Goal: Task Accomplishment & Management: Manage account settings

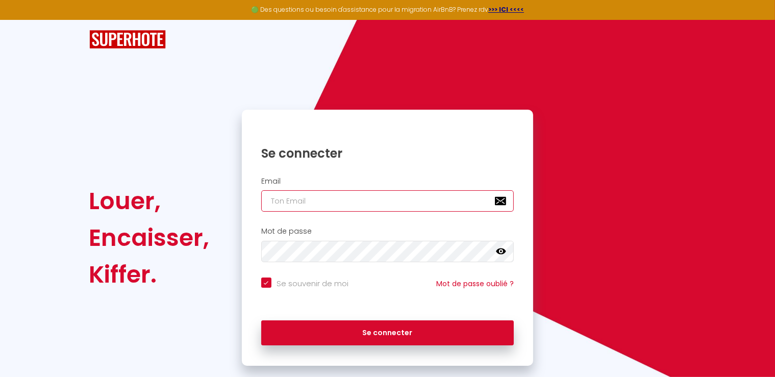
click at [306, 202] on input "email" at bounding box center [387, 200] width 253 height 21
type input "[PERSON_NAME][EMAIL_ADDRESS][DOMAIN_NAME]"
checkbox input "true"
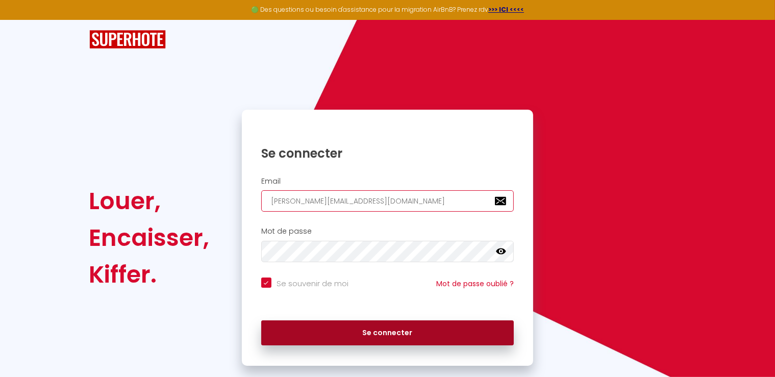
type input "[PERSON_NAME][EMAIL_ADDRESS][DOMAIN_NAME]"
click at [393, 335] on button "Se connecter" at bounding box center [387, 333] width 253 height 26
checkbox input "true"
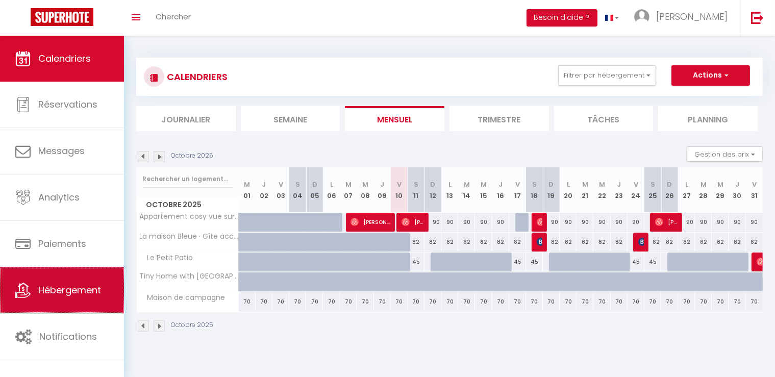
click at [57, 293] on span "Hébergement" at bounding box center [69, 290] width 63 height 13
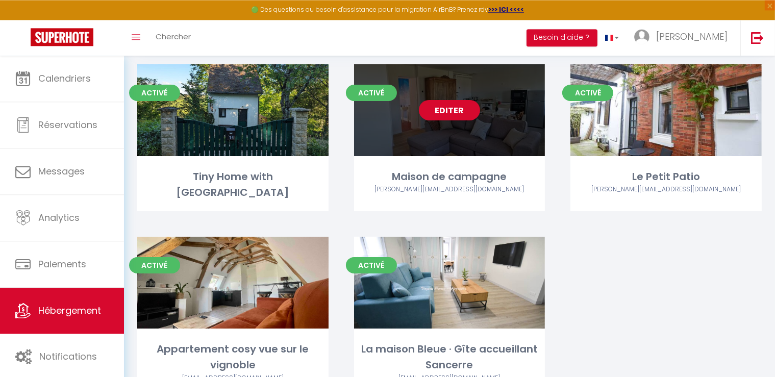
scroll to position [69, 0]
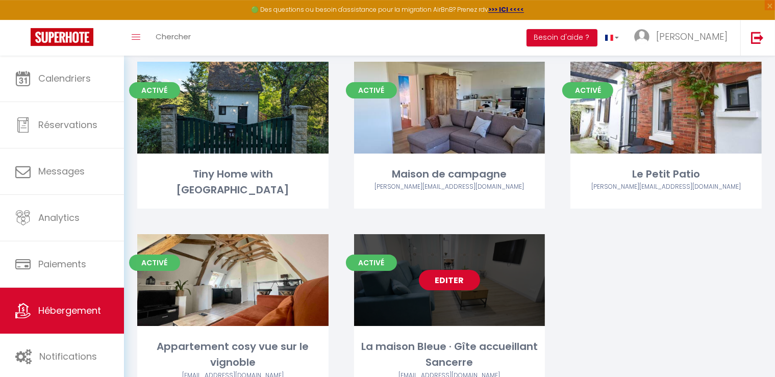
click at [451, 272] on link "Editer" at bounding box center [449, 280] width 61 height 20
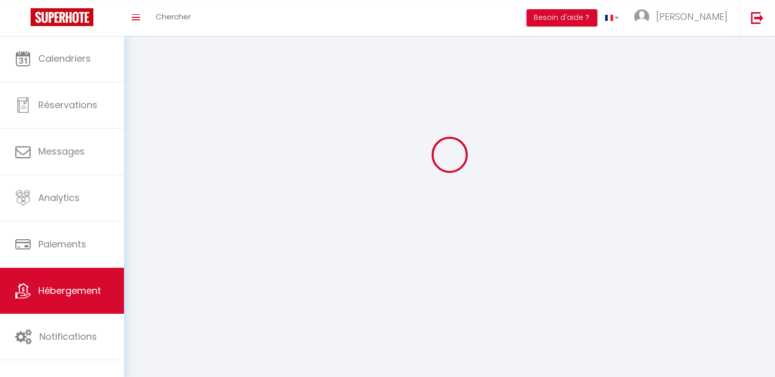
select select "1"
select select
select select "28"
select select
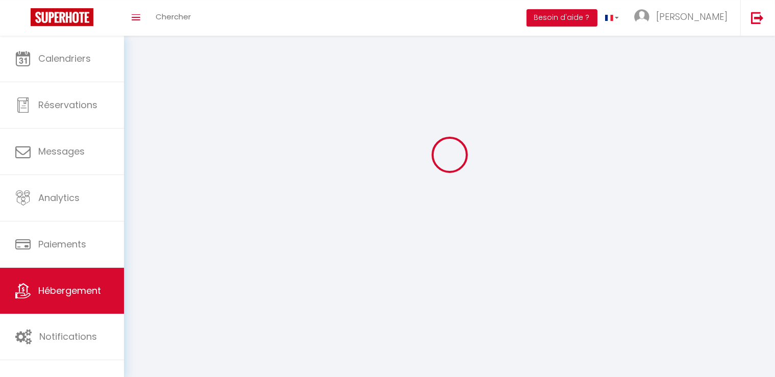
select select
checkbox input "false"
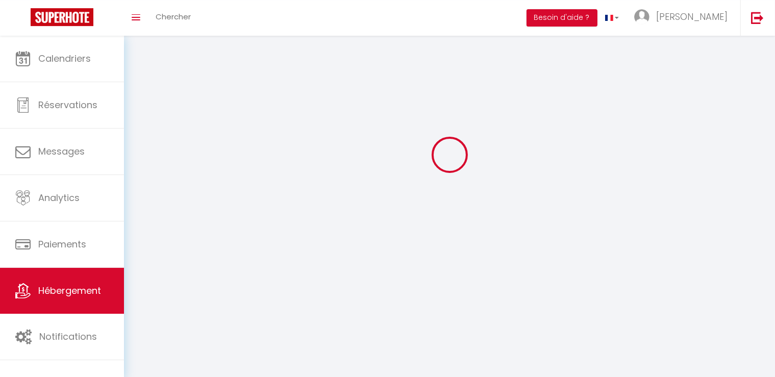
checkbox input "false"
select select
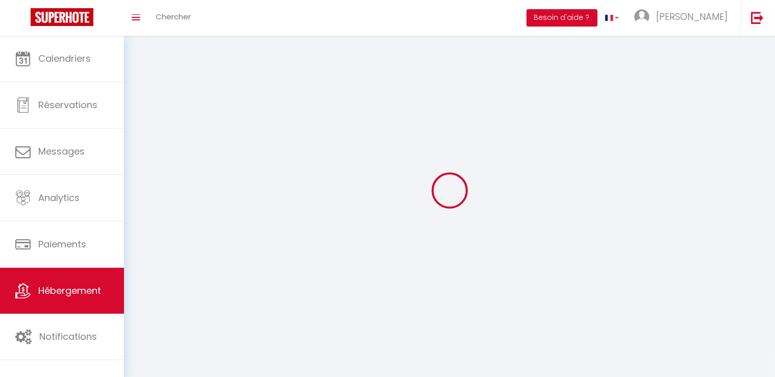
select select
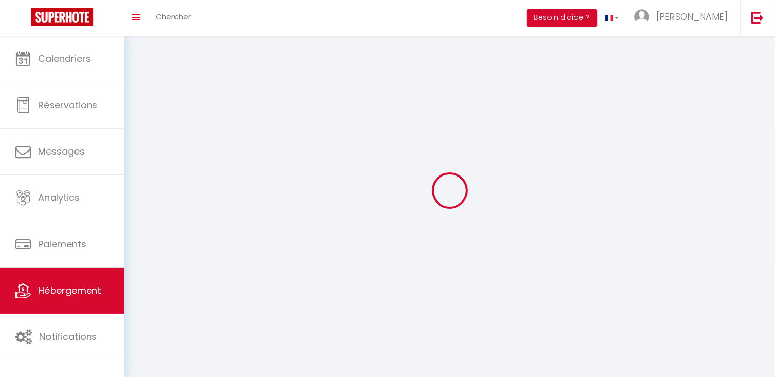
select select
checkbox input "false"
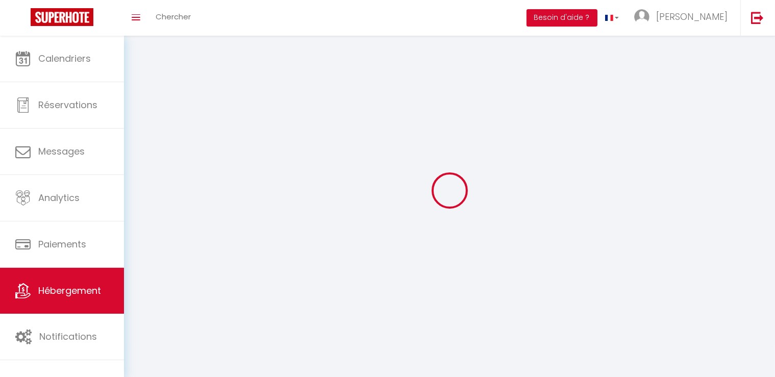
select select
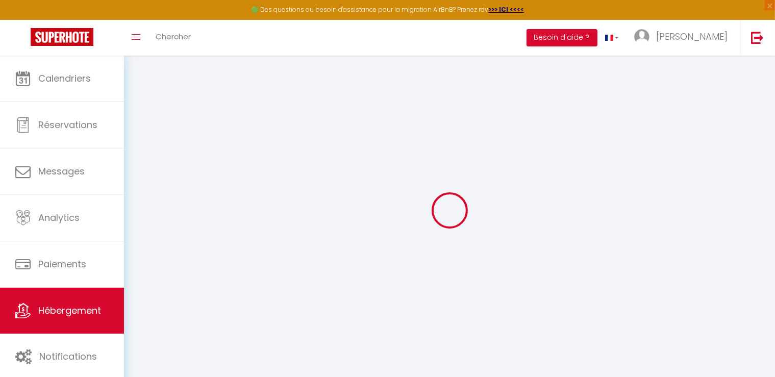
select select
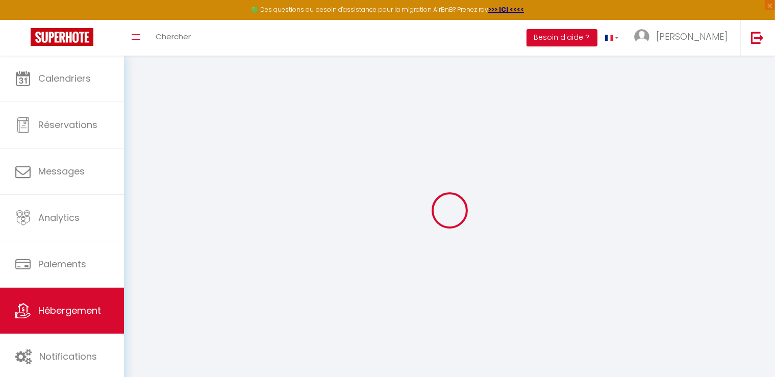
select select
checkbox input "false"
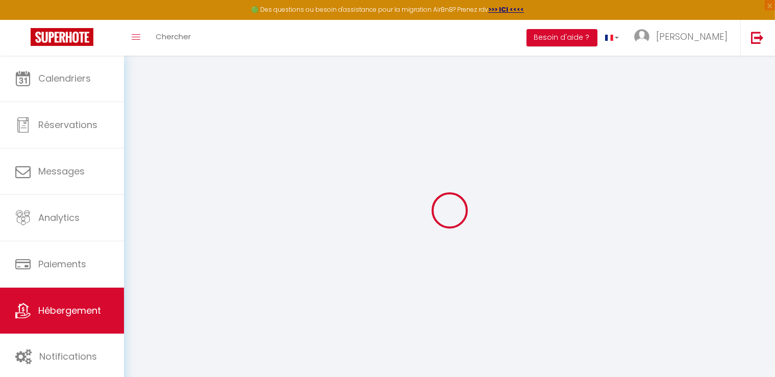
select select
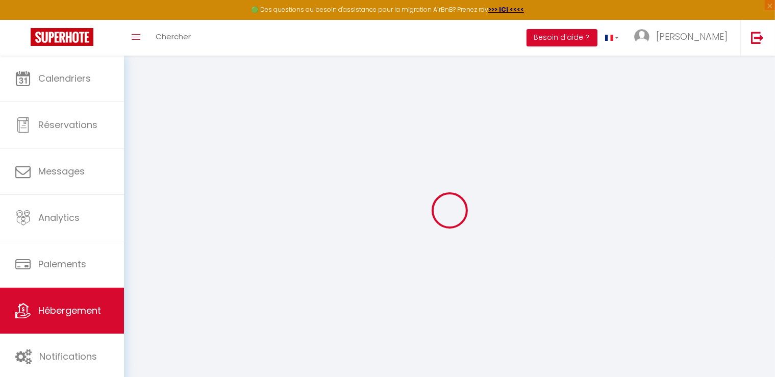
select select
checkbox input "false"
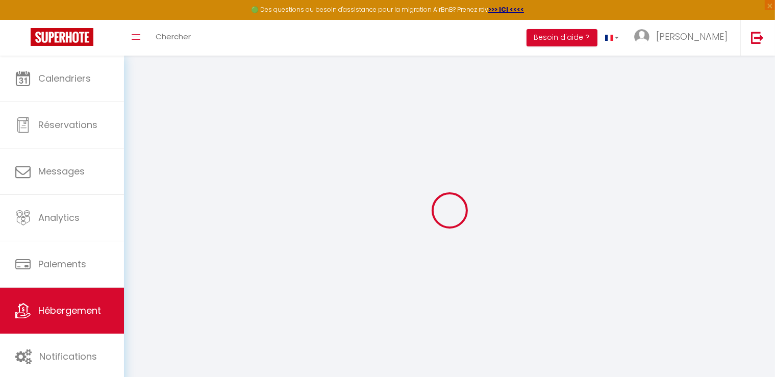
checkbox input "false"
select select
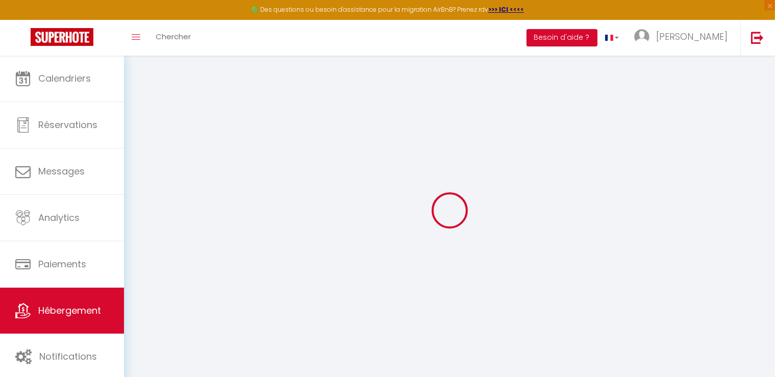
select select
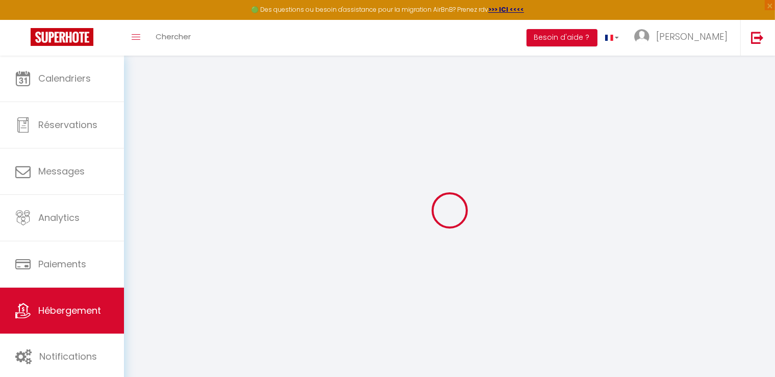
checkbox input "false"
select select
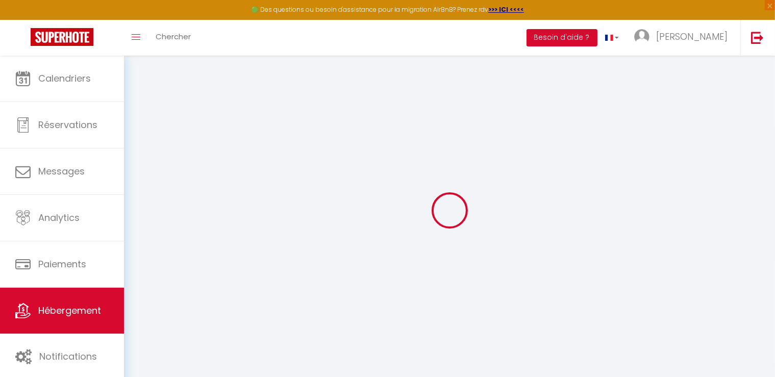
select select
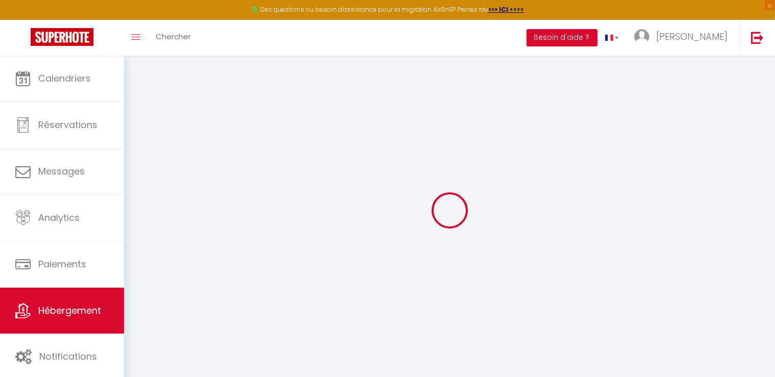
select select
checkbox input "false"
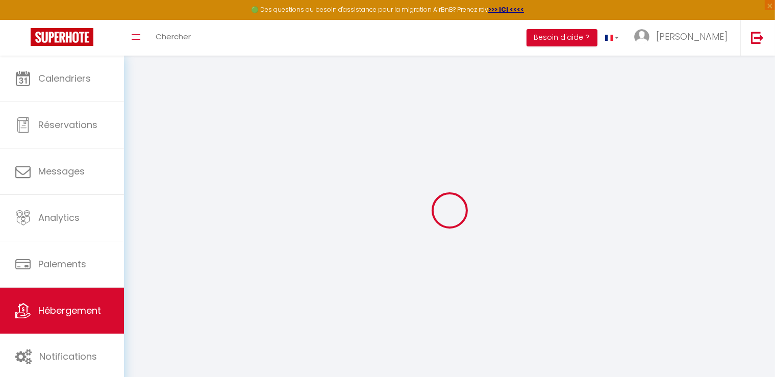
checkbox input "false"
select select
type input "La maison Bleue · Gîte accueillant Sancerre"
type input "Sebastien"
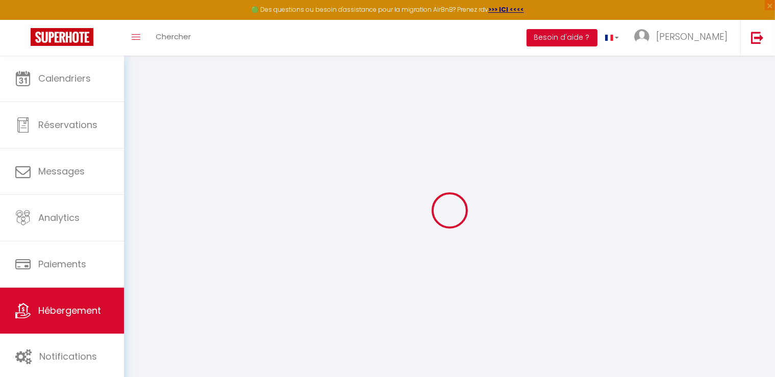
type input "Beauvois"
type input "[STREET_ADDRESS]"
type input "03610"
type input "PETRER ALICANTE ESPANA"
select select "5"
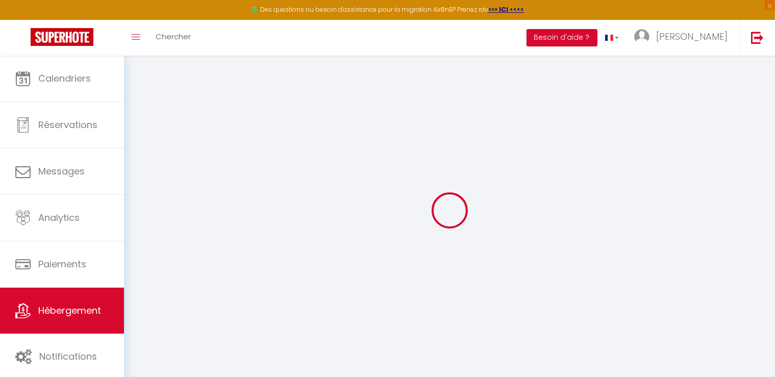
type input "82"
type input "10"
type input "55"
type input "3.85"
type input "0"
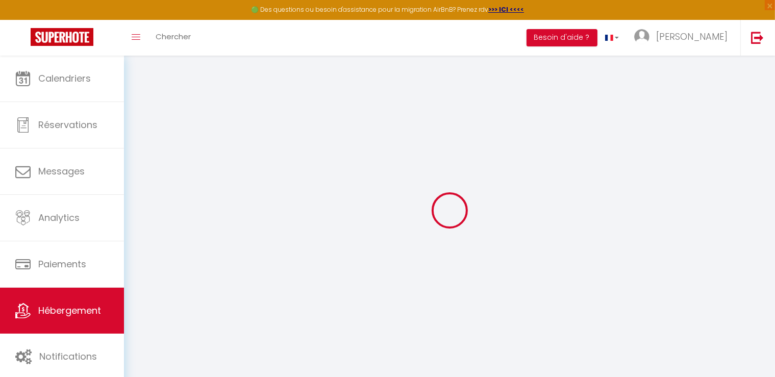
type input "200"
select select
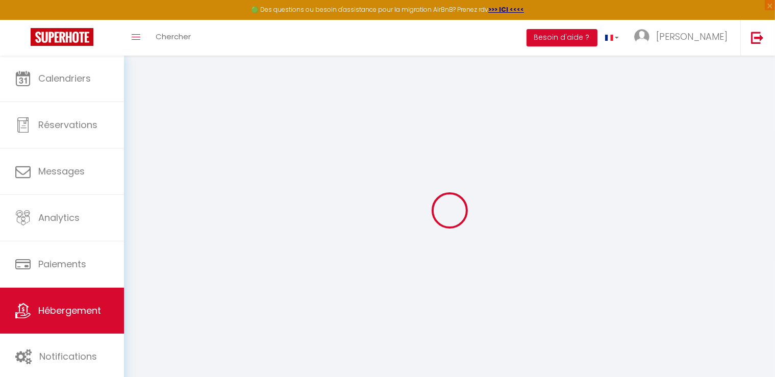
select select
type input "[STREET_ADDRESS]"
type input "18300"
type input "Sancerre"
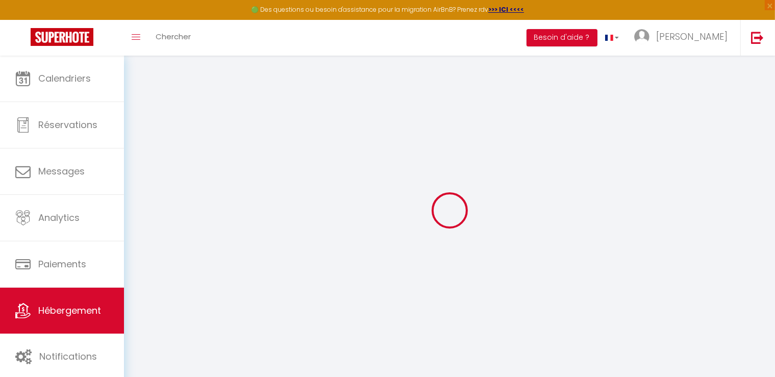
type input "[PERSON_NAME][EMAIL_ADDRESS][DOMAIN_NAME]"
select select "14468"
checkbox input "true"
checkbox input "false"
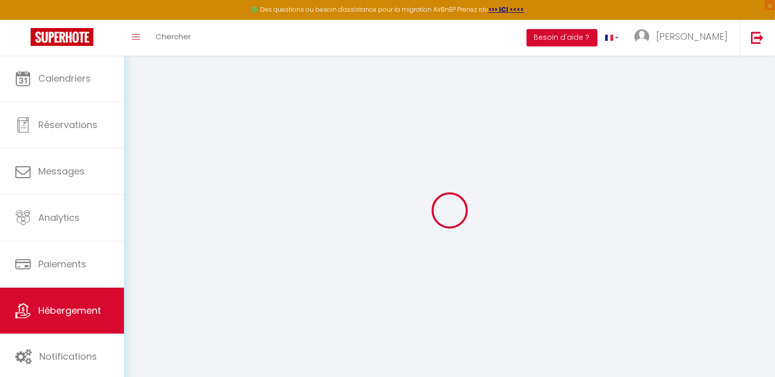
checkbox input "false"
radio input "true"
type input "0"
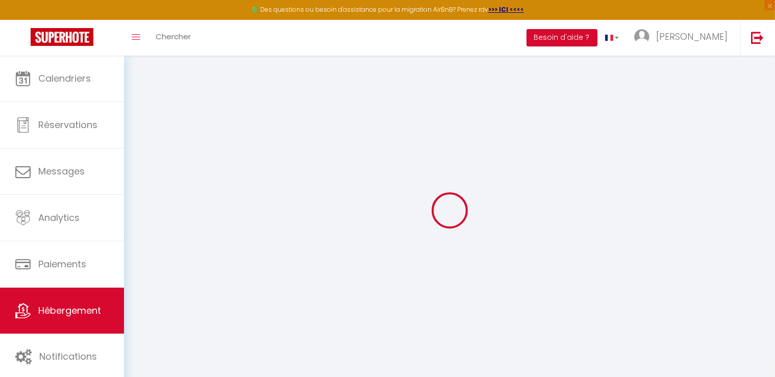
type input "0"
select select
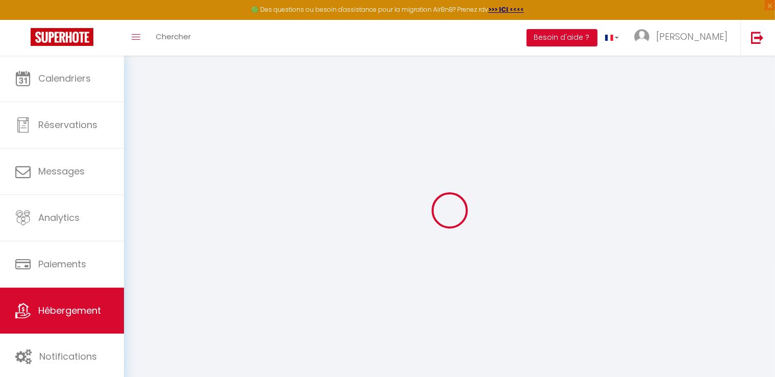
select select
checkbox input "true"
checkbox input "false"
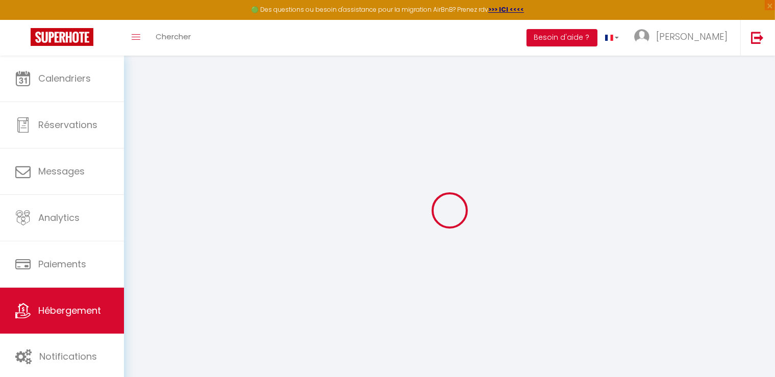
checkbox input "false"
checkbox input "true"
checkbox input "false"
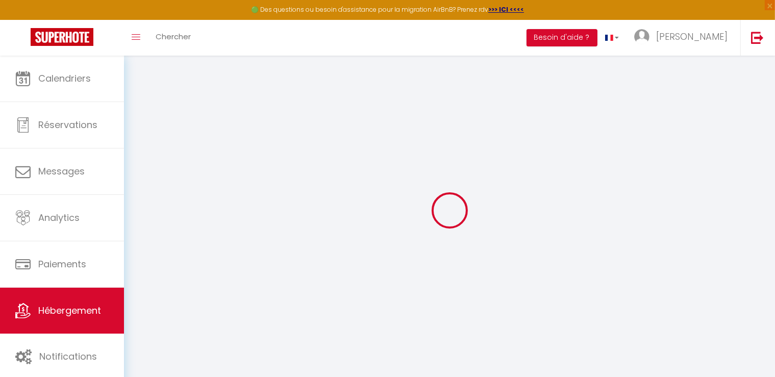
select select "17:00"
select select
select select "10:00"
select select "15"
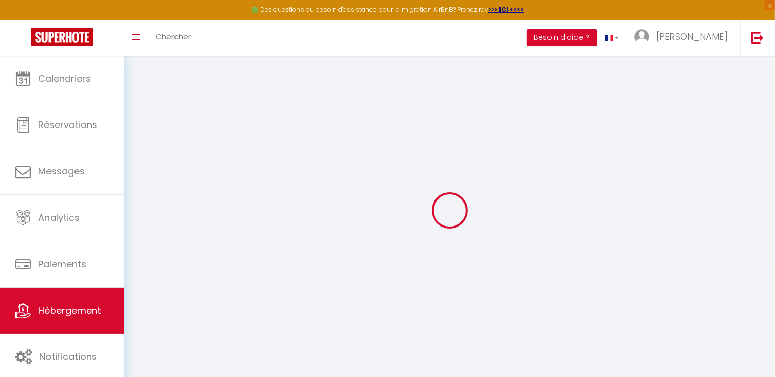
select select "12:00"
select select
checkbox input "true"
checkbox input "false"
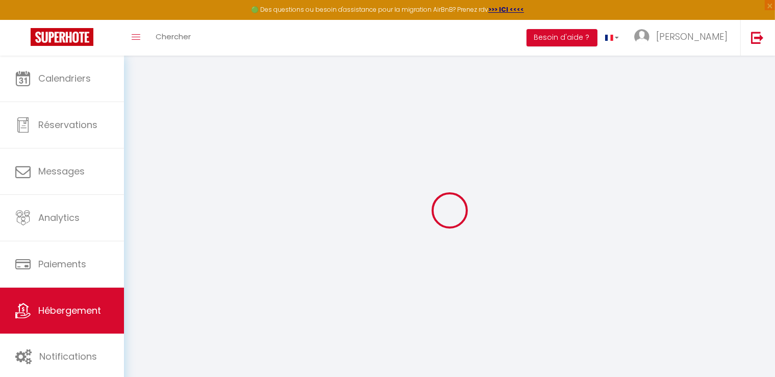
checkbox input "false"
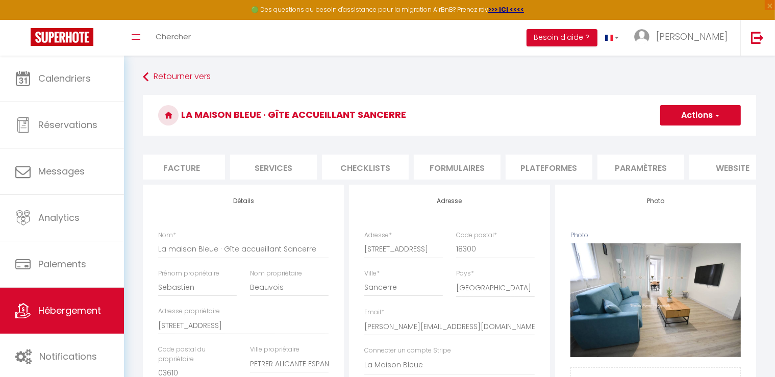
scroll to position [0, 220]
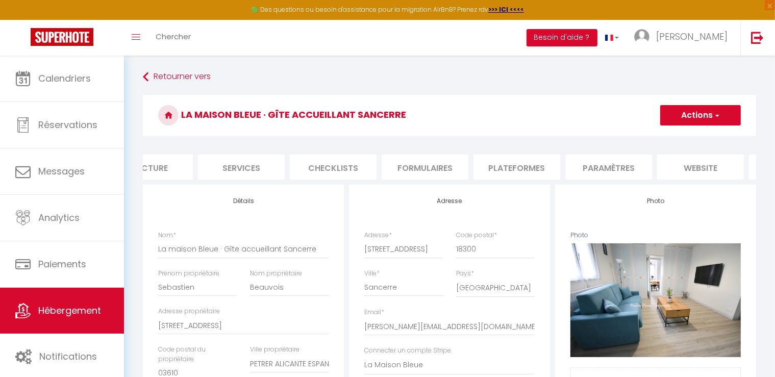
click at [515, 165] on li "Plateformes" at bounding box center [517, 167] width 87 height 25
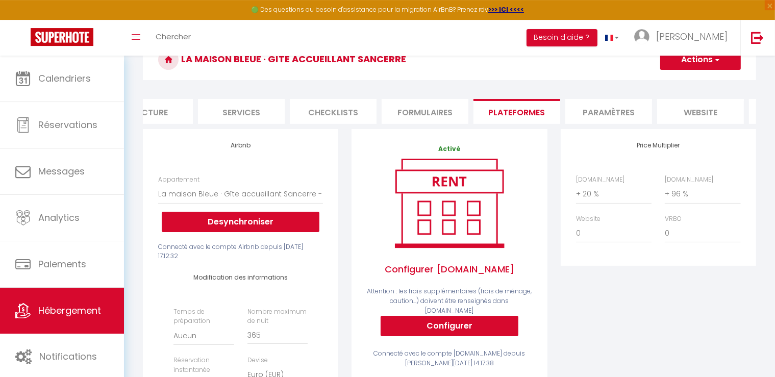
scroll to position [101, 0]
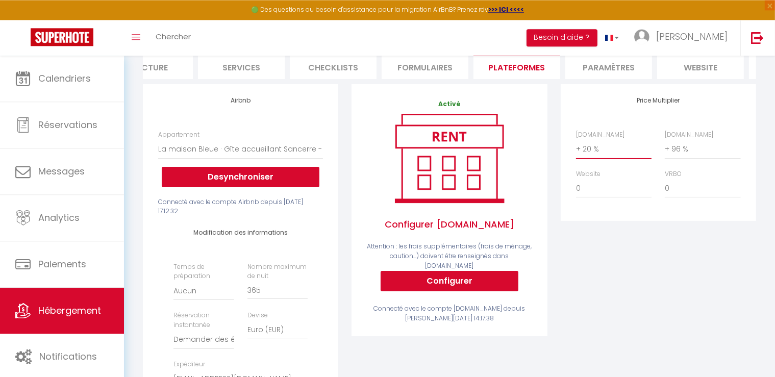
select select "+ 15 %"
click option "+ 15 %" at bounding box center [0, 0] width 0 height 0
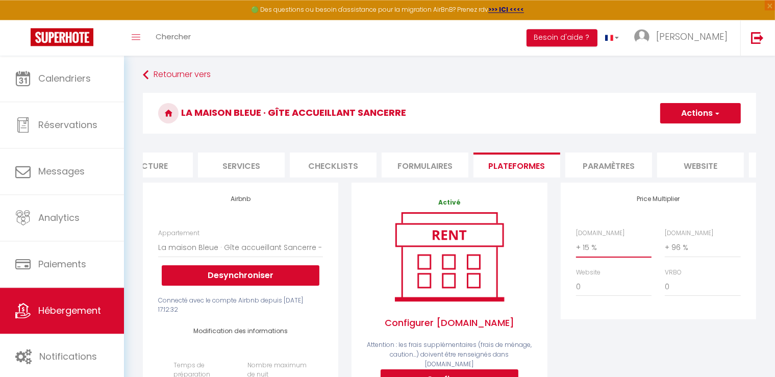
scroll to position [0, 0]
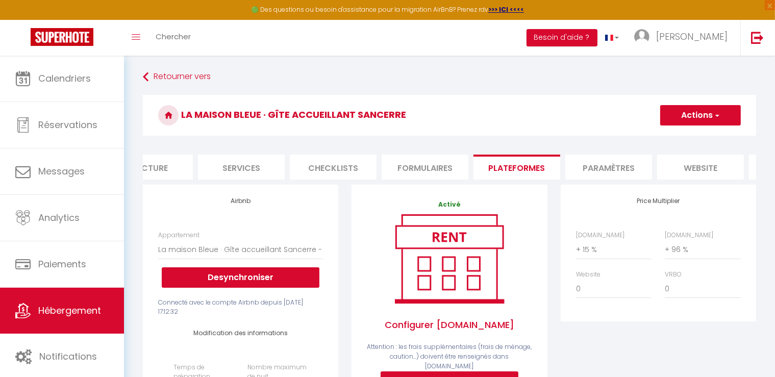
click at [710, 113] on button "Actions" at bounding box center [700, 115] width 81 height 20
click at [692, 140] on link "Enregistrer" at bounding box center [700, 137] width 81 height 13
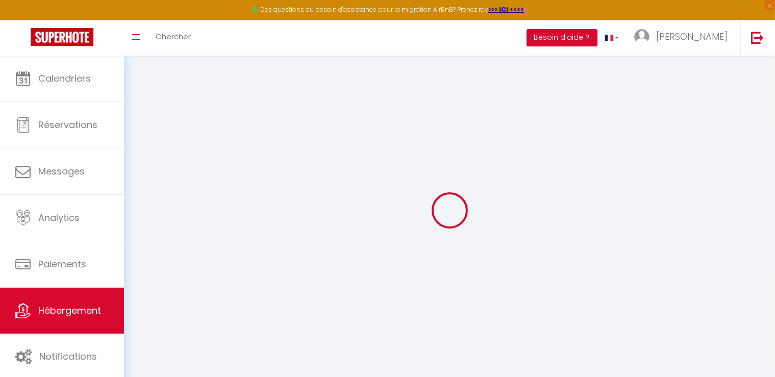
select select "well_reviewed_guests"
select select "EUR"
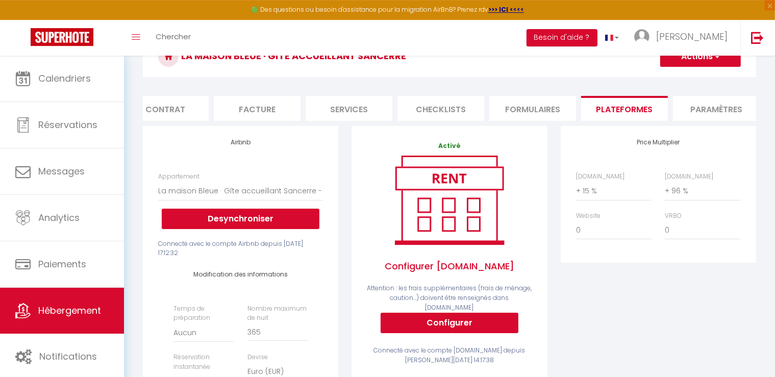
scroll to position [0, 112]
drag, startPoint x: 144, startPoint y: 126, endPoint x: 209, endPoint y: 134, distance: 65.3
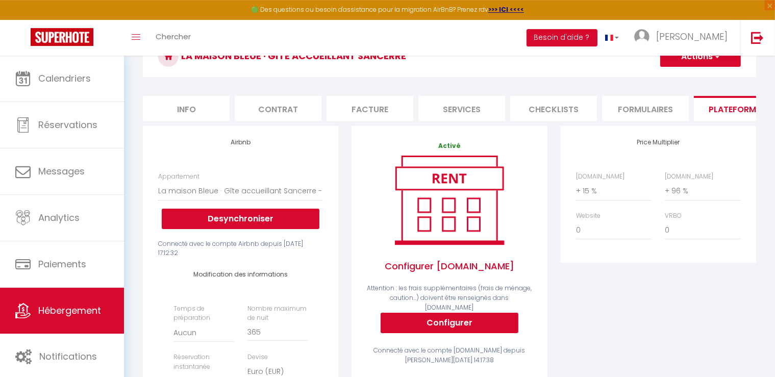
click at [199, 110] on li "Info" at bounding box center [186, 108] width 87 height 25
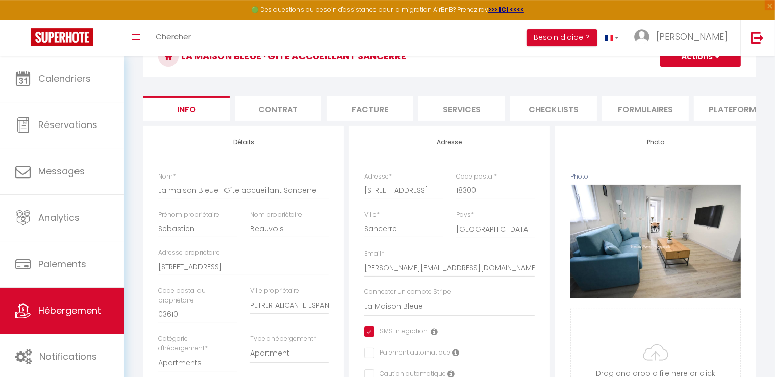
select select
checkbox input "true"
checkbox input "false"
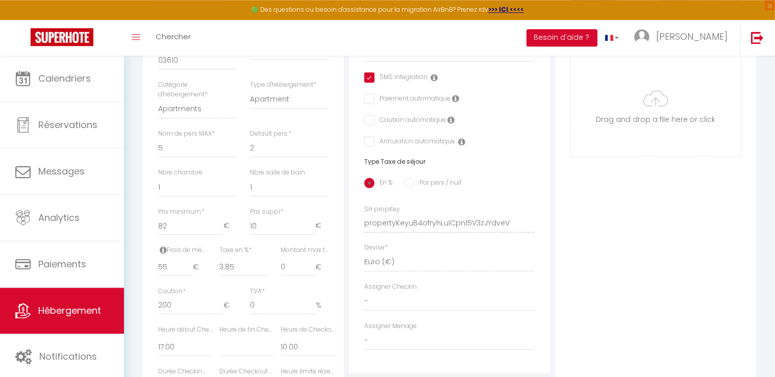
scroll to position [315, 0]
type input "81"
click at [219, 233] on input "81" at bounding box center [190, 223] width 65 height 18
select select
checkbox input "true"
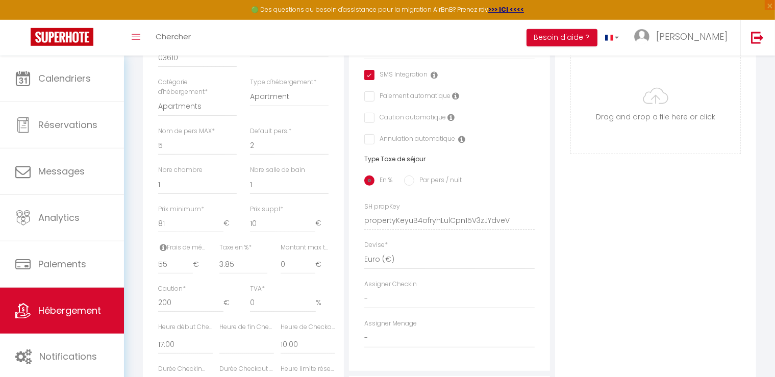
checkbox input "false"
type input "80"
select select
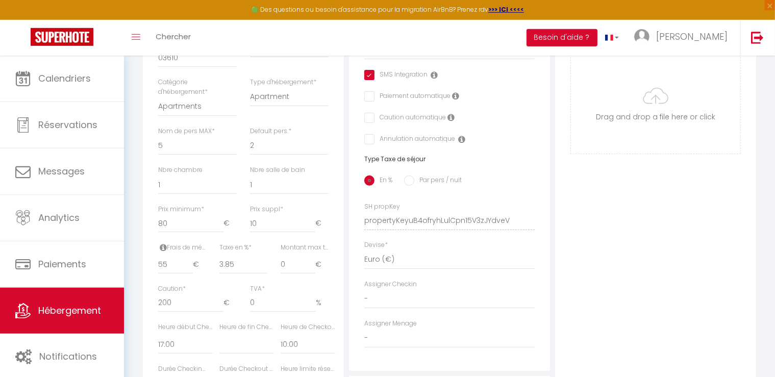
checkbox input "true"
checkbox input "false"
click at [219, 233] on input "80" at bounding box center [190, 223] width 65 height 18
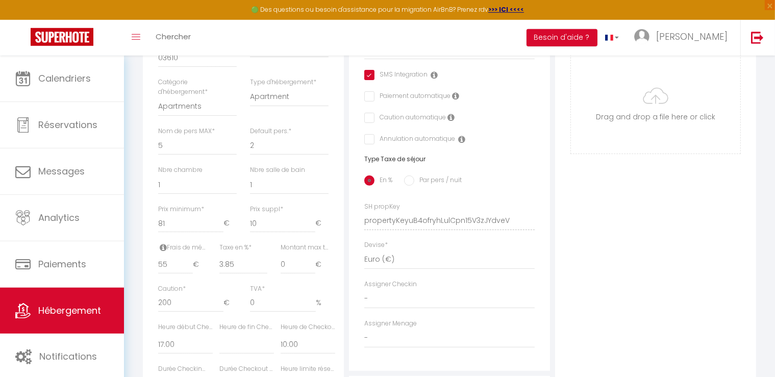
type input "81"
click at [219, 228] on input "81" at bounding box center [190, 223] width 65 height 18
select select
checkbox input "true"
checkbox input "false"
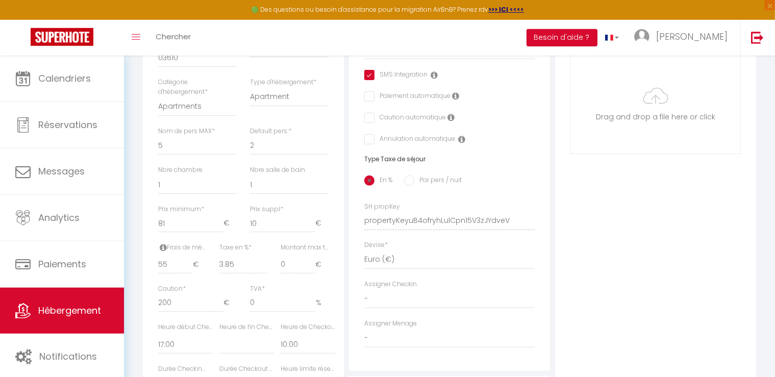
checkbox input "false"
type input "82"
click at [219, 228] on input "82" at bounding box center [190, 223] width 65 height 18
select select
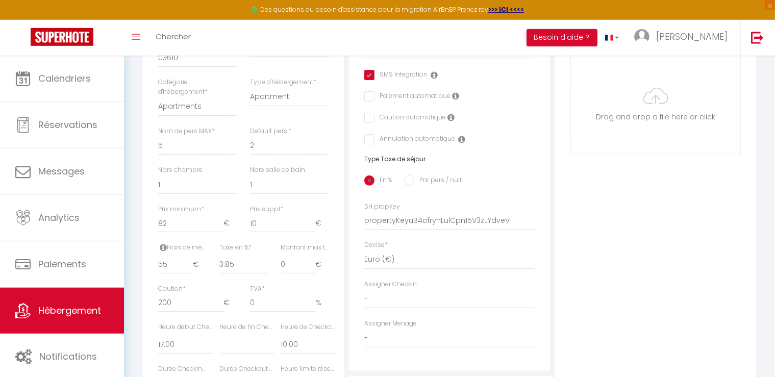
checkbox input "true"
checkbox input "false"
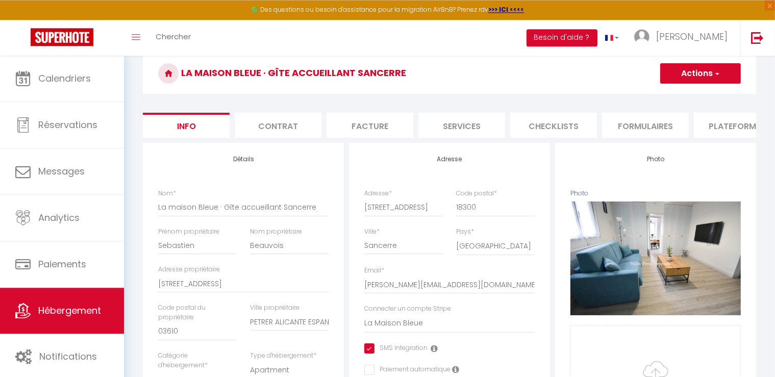
scroll to position [0, 0]
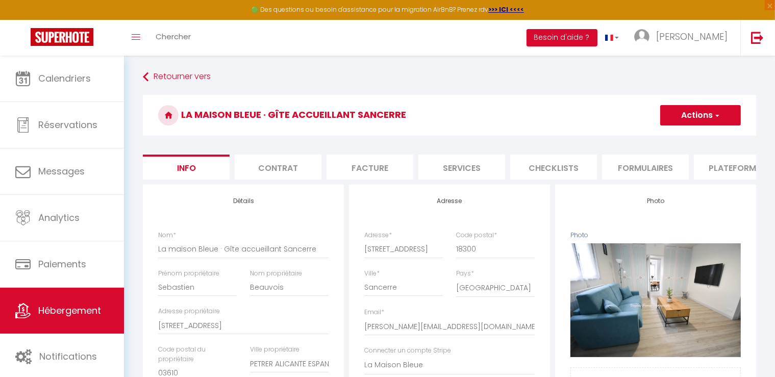
drag, startPoint x: 492, startPoint y: 190, endPoint x: 544, endPoint y: 187, distance: 51.6
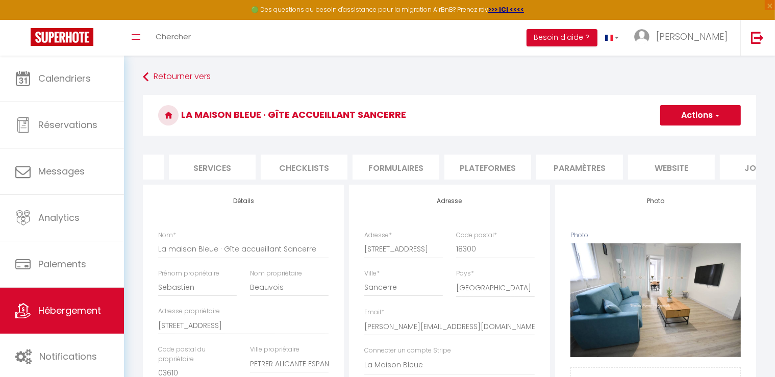
scroll to position [0, 305]
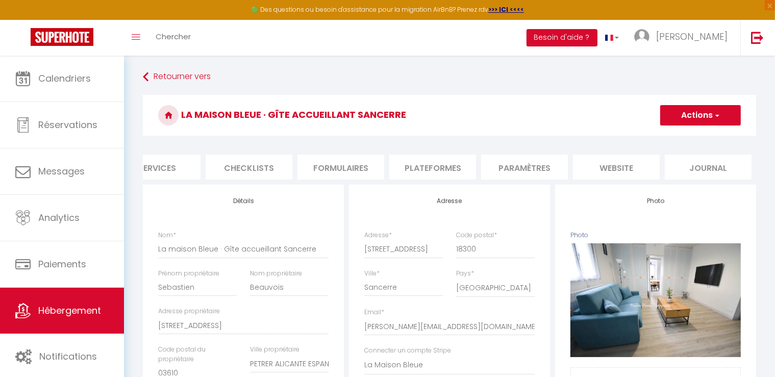
click at [627, 163] on li "website" at bounding box center [616, 167] width 87 height 25
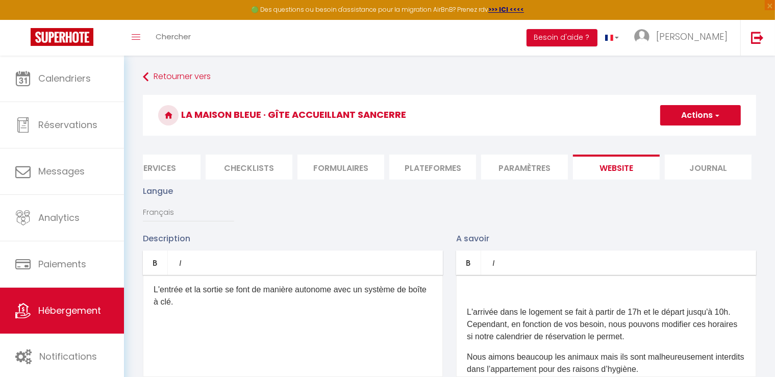
click at [437, 164] on li "Plateformes" at bounding box center [432, 167] width 87 height 25
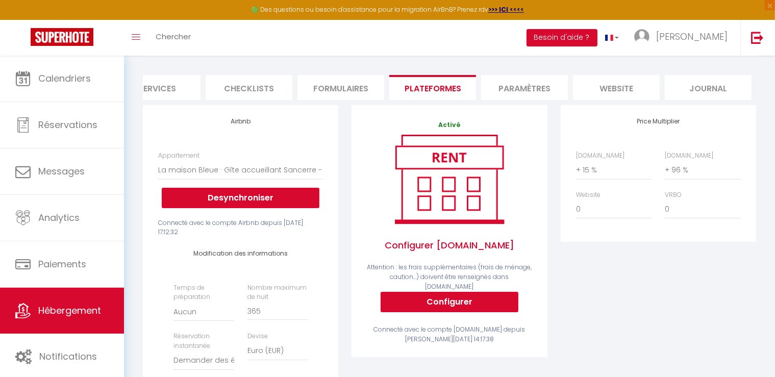
scroll to position [84, 0]
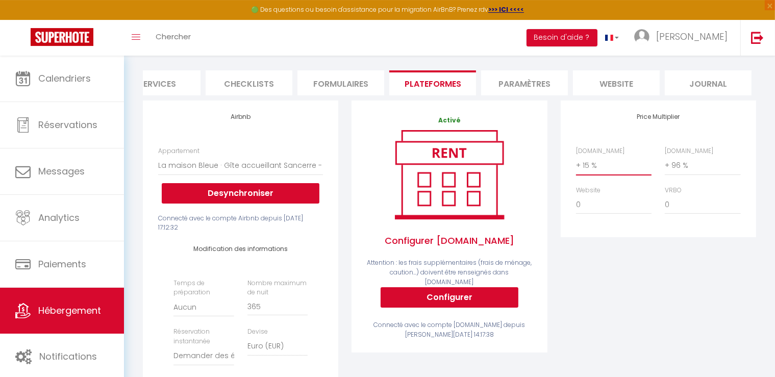
select select "+ 10 %"
click option "+ 10 %" at bounding box center [0, 0] width 0 height 0
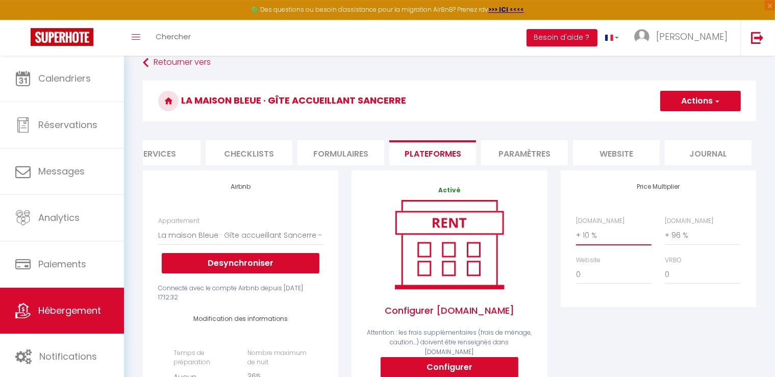
scroll to position [0, 0]
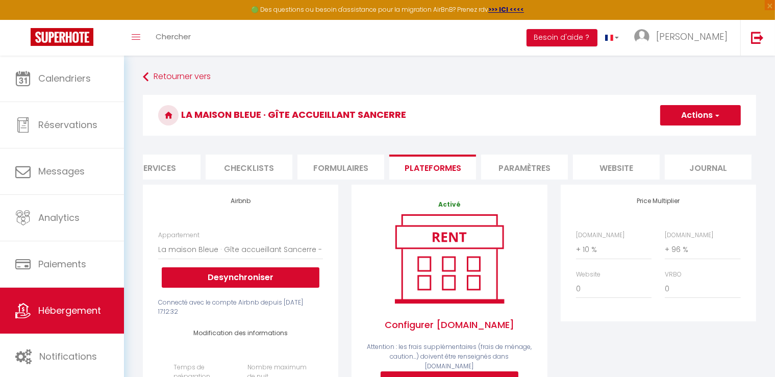
click at [697, 111] on button "Actions" at bounding box center [700, 115] width 81 height 20
click at [689, 140] on link "Enregistrer" at bounding box center [700, 137] width 81 height 13
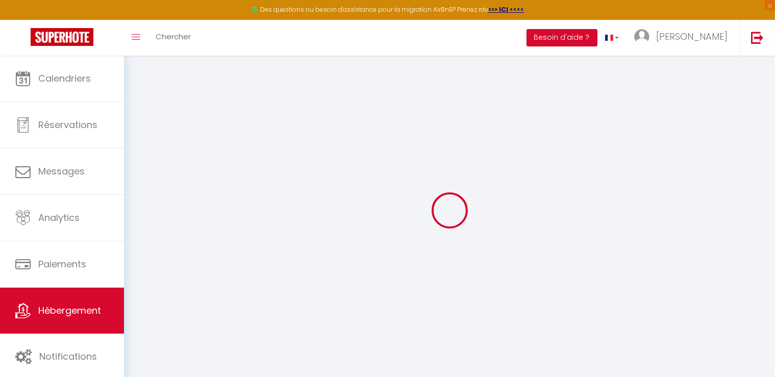
select select "well_reviewed_guests"
select select "EUR"
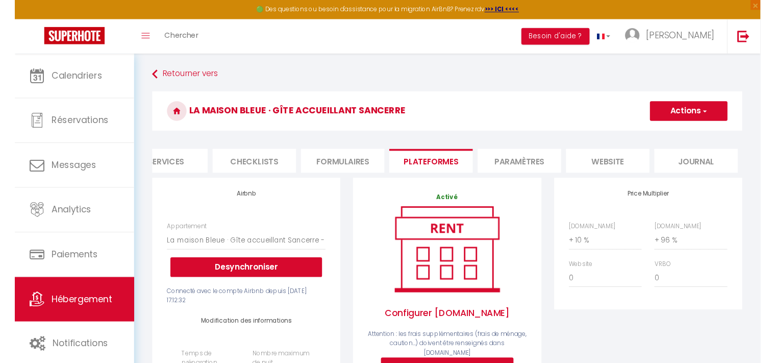
scroll to position [0, 305]
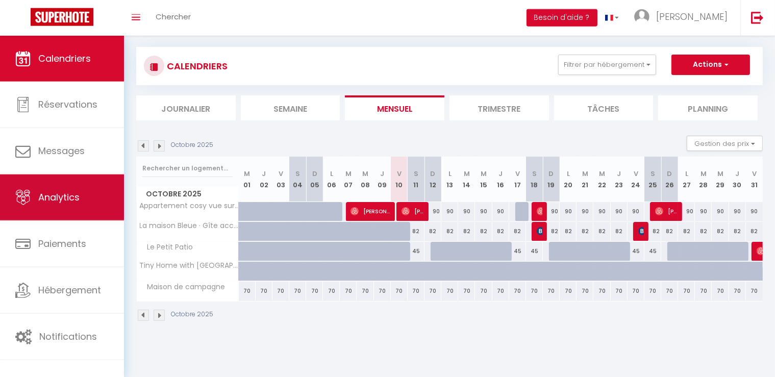
scroll to position [29, 0]
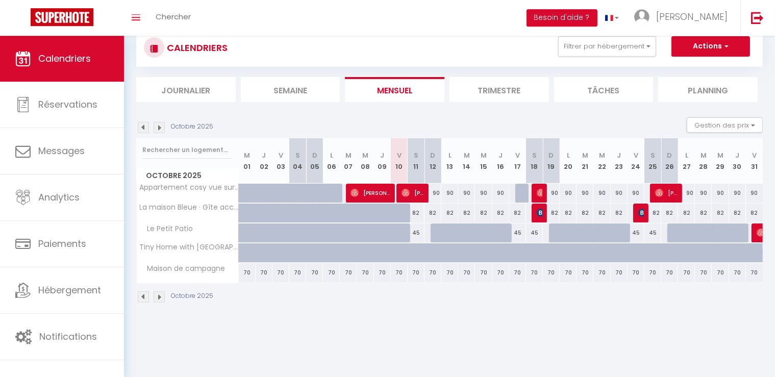
click at [710, 93] on li "Planning" at bounding box center [708, 89] width 100 height 25
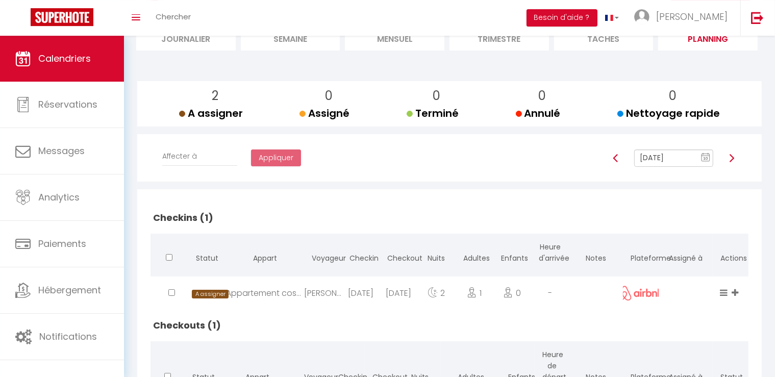
scroll to position [69, 0]
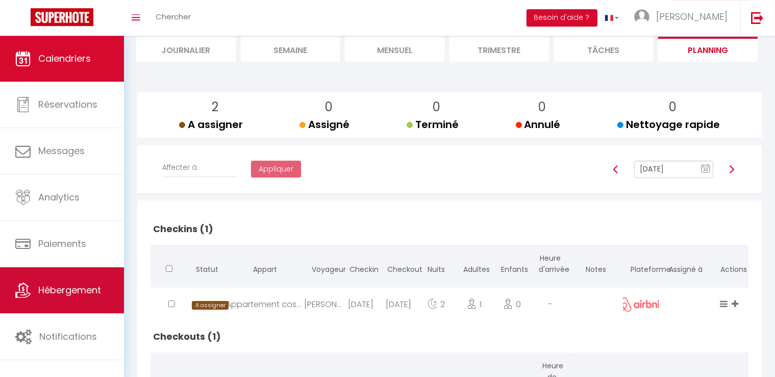
click at [58, 293] on span "Hébergement" at bounding box center [69, 290] width 63 height 13
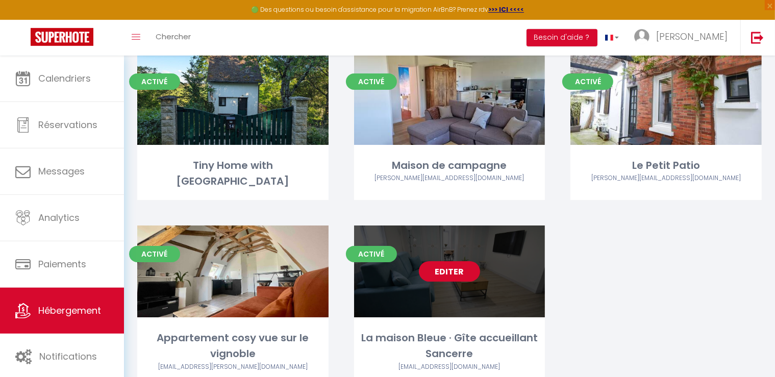
scroll to position [80, 0]
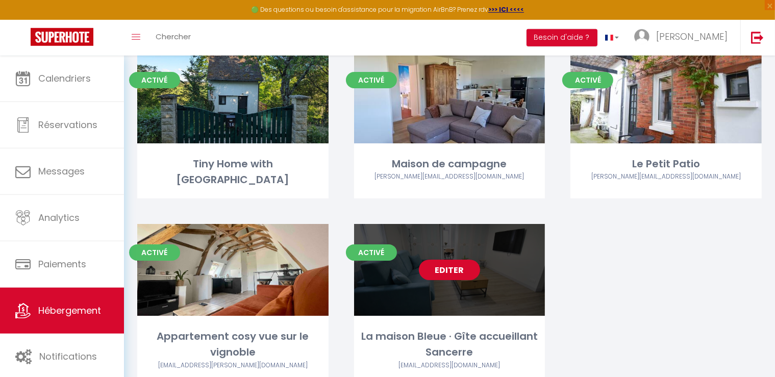
click at [456, 265] on link "Editer" at bounding box center [449, 270] width 61 height 20
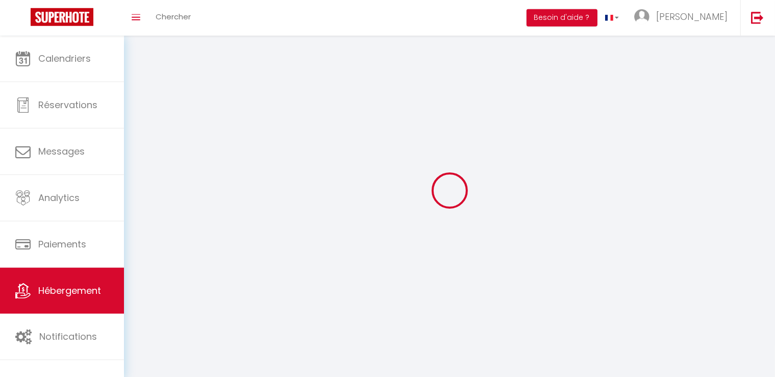
select select "1"
select select
select select "28"
select select
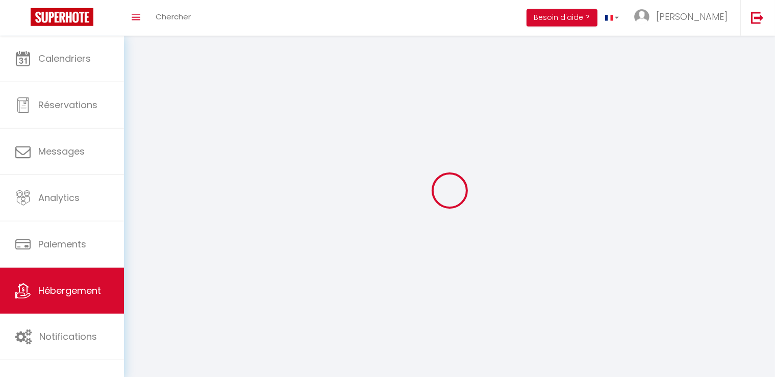
select select
checkbox input "false"
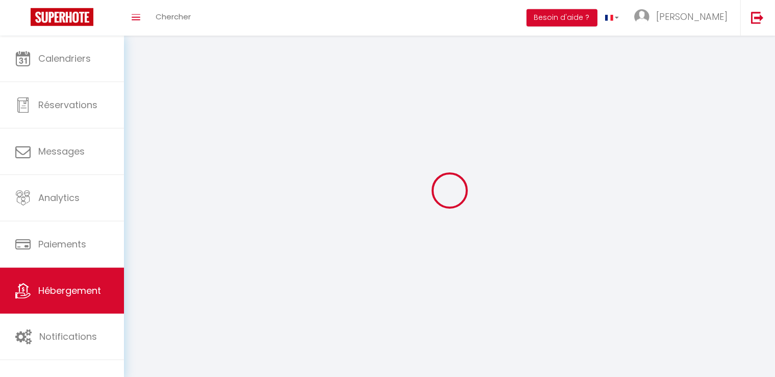
checkbox input "false"
select select
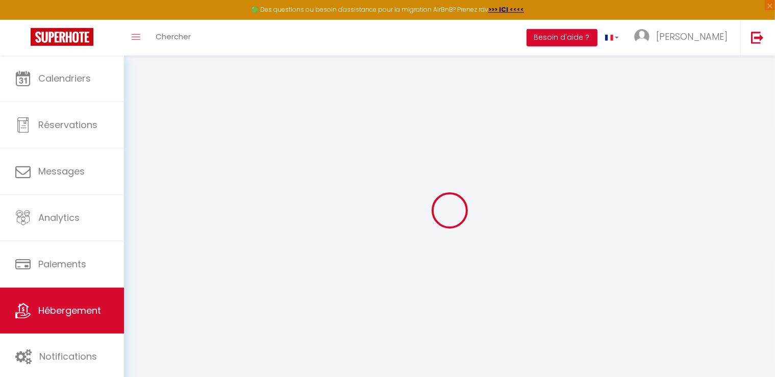
select select
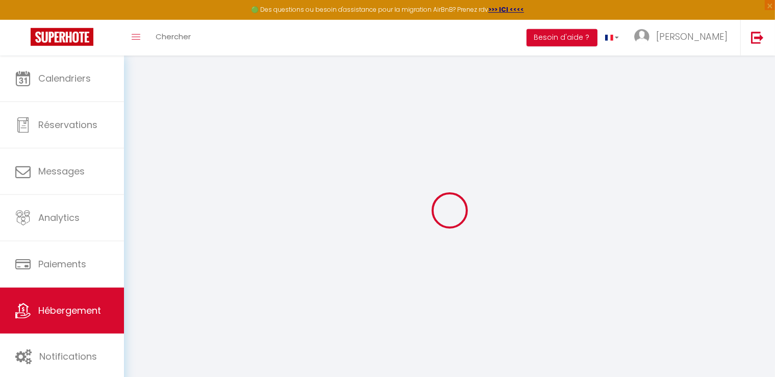
select select
checkbox input "false"
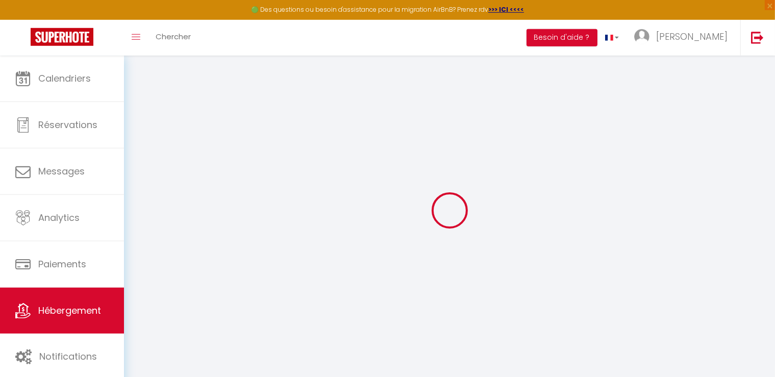
select select
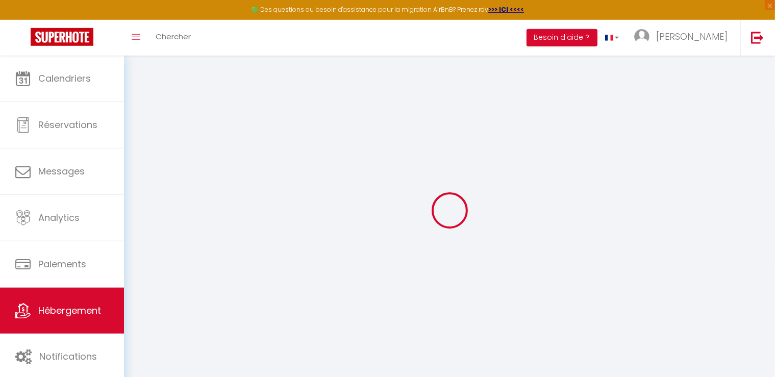
select select
checkbox input "false"
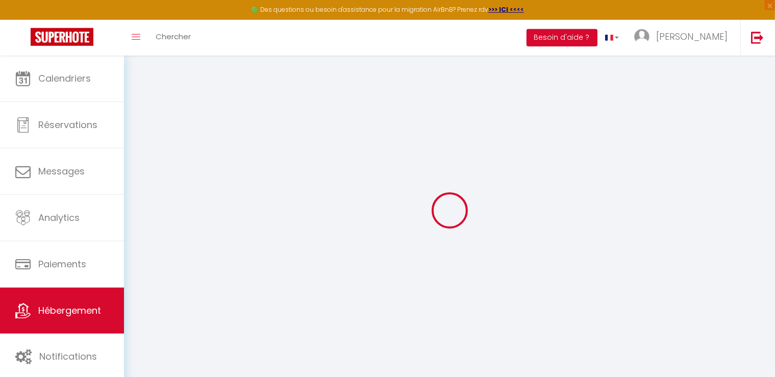
checkbox input "false"
select select
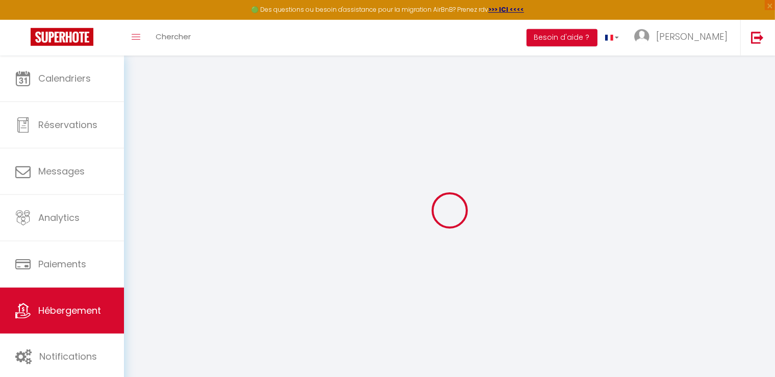
select select
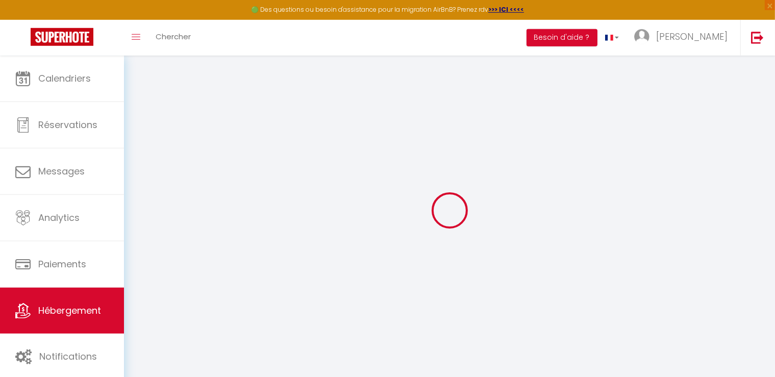
checkbox input "false"
select select
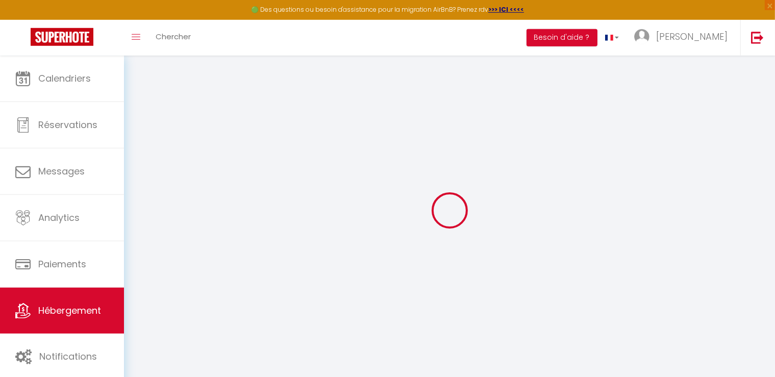
select select
type input "La maison Bleue · Gîte accueillant Sancerre"
type input "Sebastien"
type input "Beauvois"
type input "[STREET_ADDRESS]"
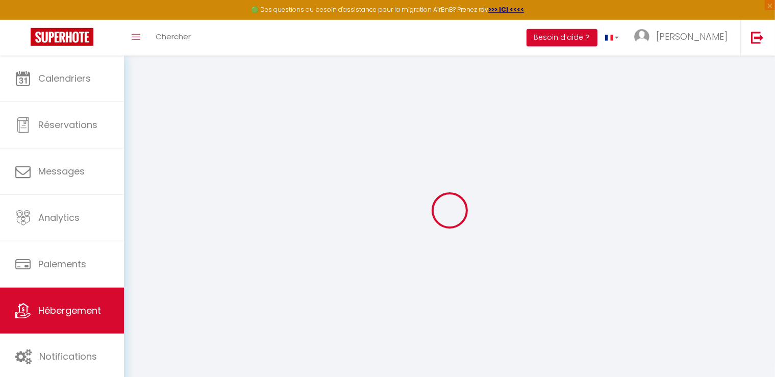
type input "03610"
type input "PETRER ALICANTE ESPANA"
select select "5"
type input "82"
type input "10"
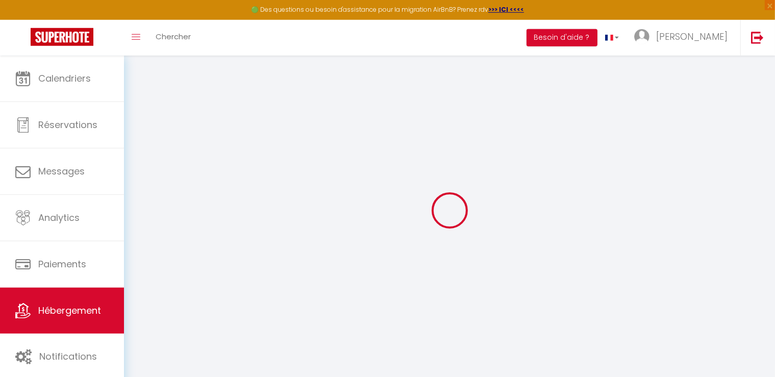
type input "55"
type input "3.85"
type input "0"
type input "200"
select select
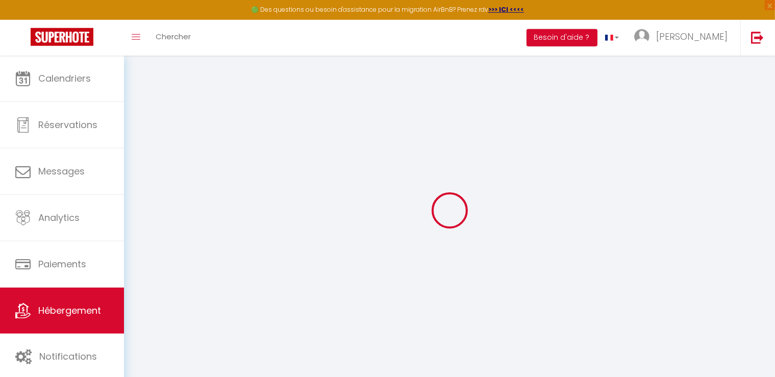
select select
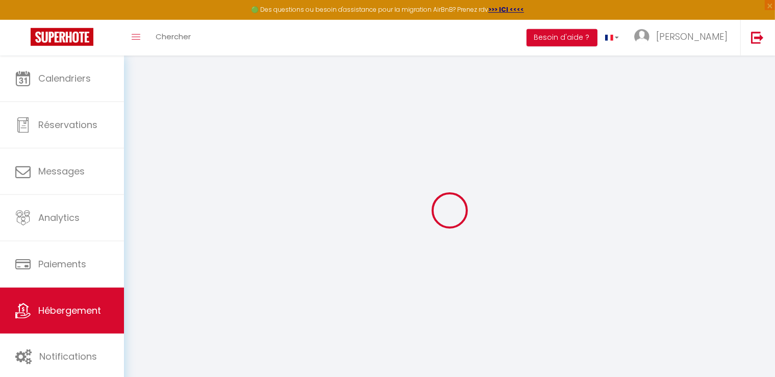
type input "[STREET_ADDRESS]"
type input "18300"
type input "Sancerre"
type input "[PERSON_NAME][EMAIL_ADDRESS][DOMAIN_NAME]"
select select "14468"
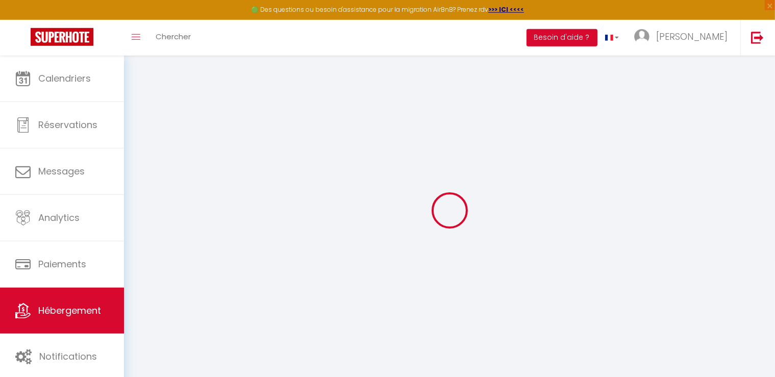
checkbox input "true"
checkbox input "false"
radio input "true"
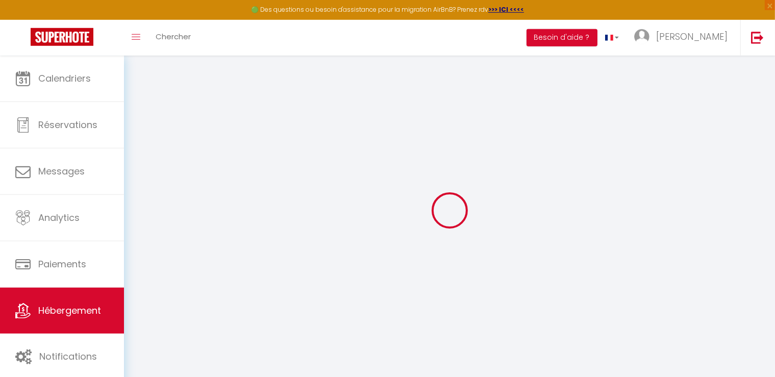
type input "0"
select select
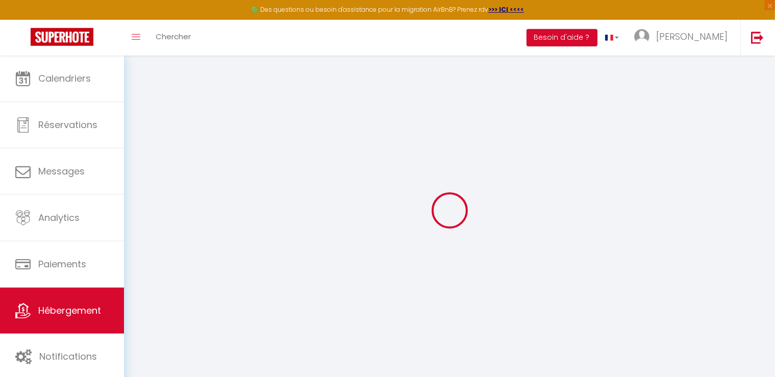
select select
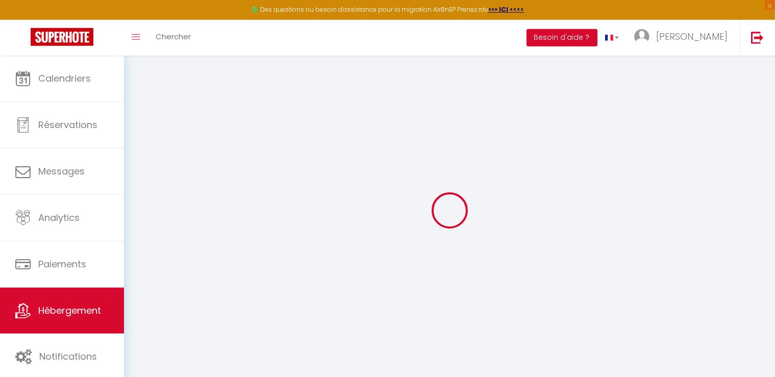
select select
checkbox input "true"
checkbox input "false"
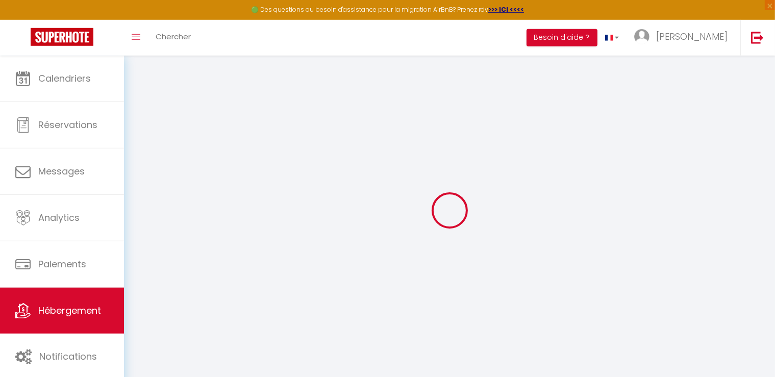
checkbox input "false"
checkbox input "true"
checkbox input "false"
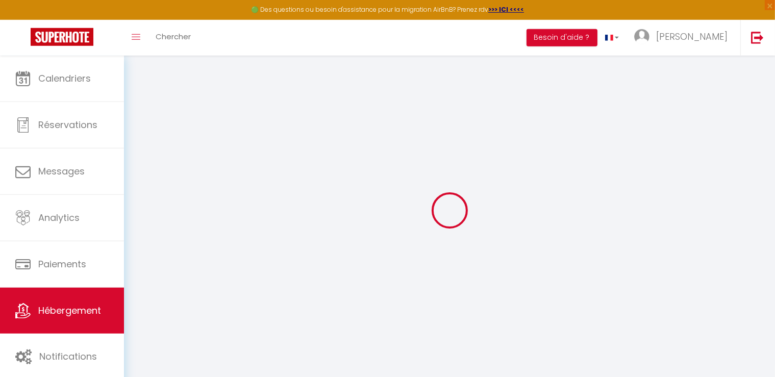
select select "17:00"
select select
select select "10:00"
select select "15"
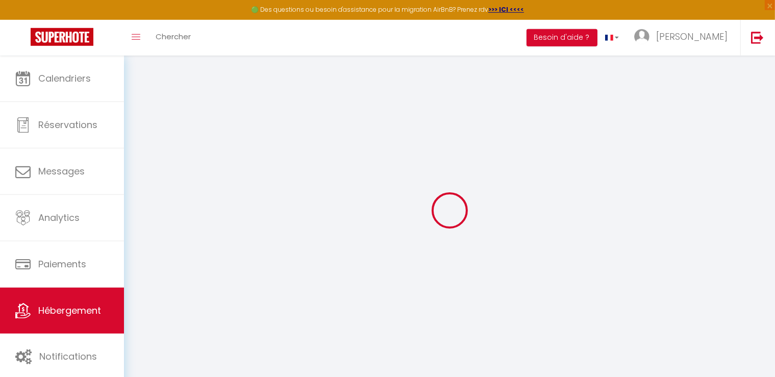
select select "12:00"
select select
checkbox input "true"
checkbox input "false"
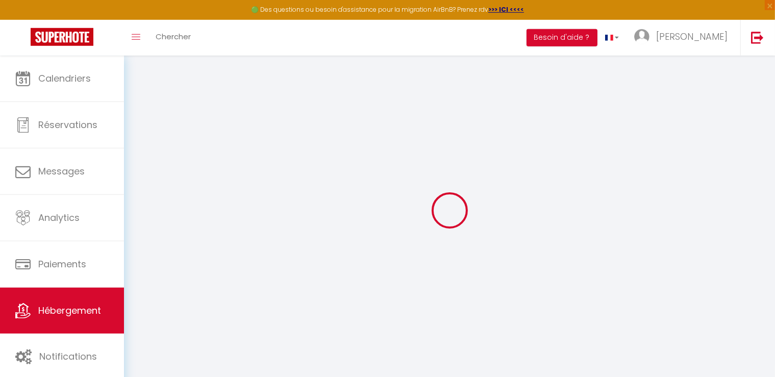
checkbox input "false"
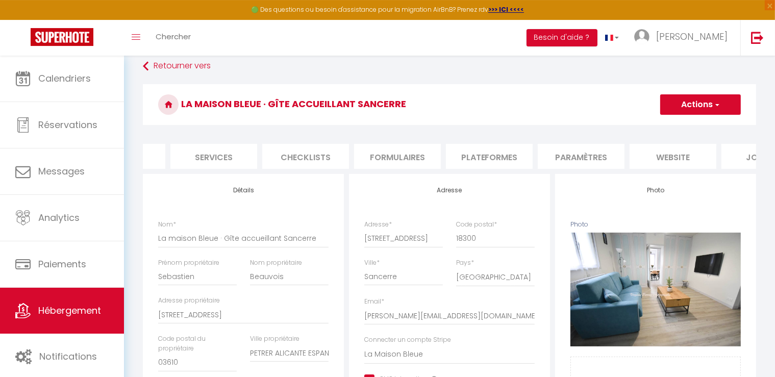
scroll to position [0, 305]
click at [528, 151] on li "Paramètres" at bounding box center [524, 156] width 87 height 25
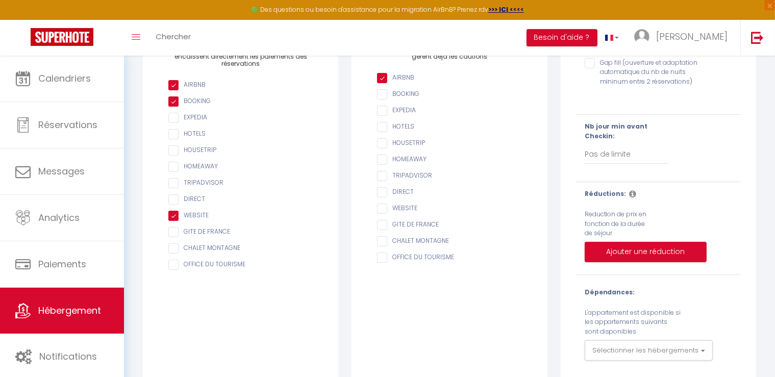
scroll to position [179, 0]
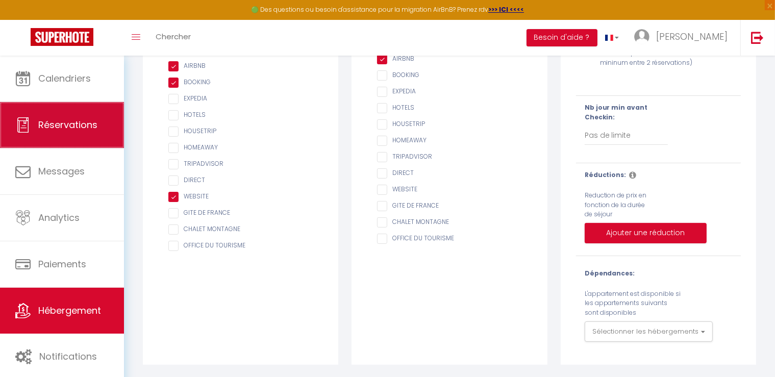
click at [64, 130] on span "Réservations" at bounding box center [67, 124] width 59 height 13
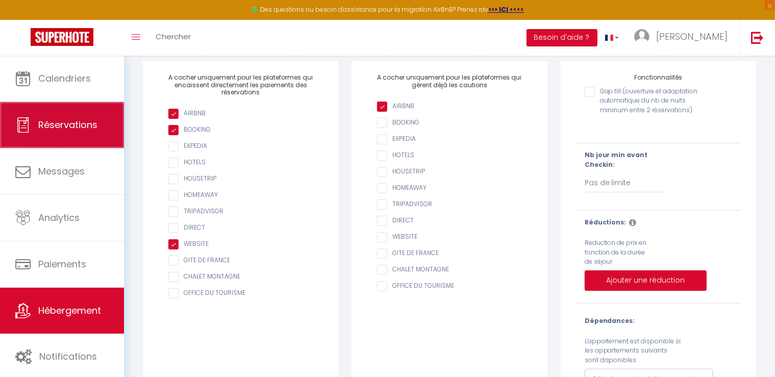
select select "not_cancelled"
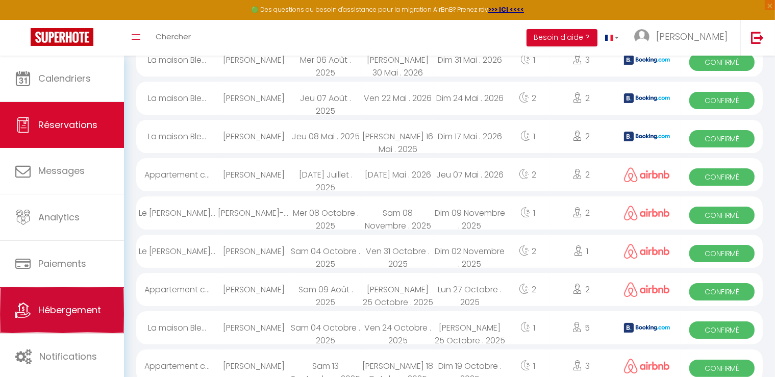
click at [59, 313] on span "Hébergement" at bounding box center [69, 310] width 63 height 13
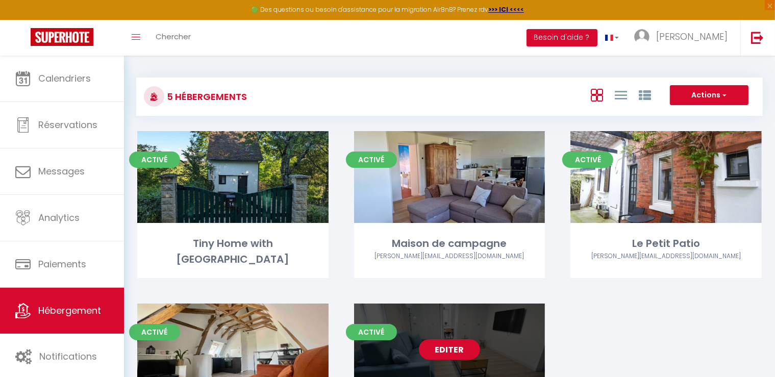
click at [429, 331] on div "Editer" at bounding box center [449, 350] width 191 height 92
select select "3"
select select "2"
select select "1"
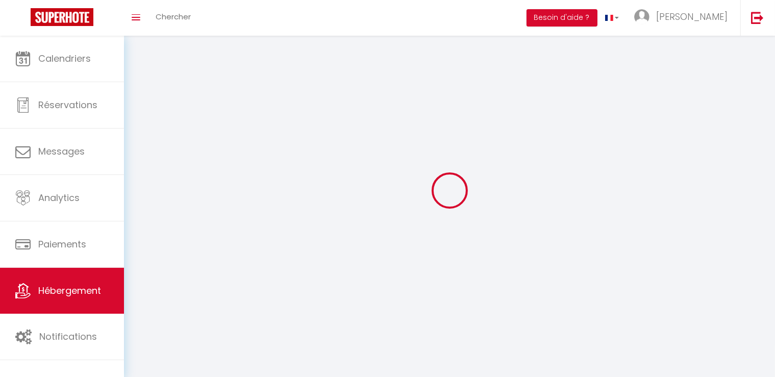
select select
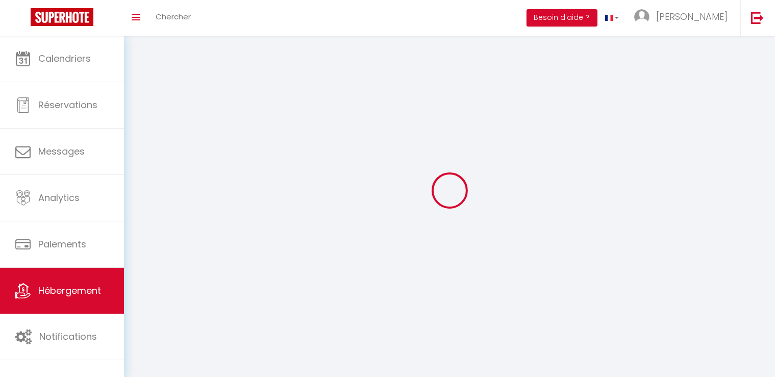
select select
checkbox input "false"
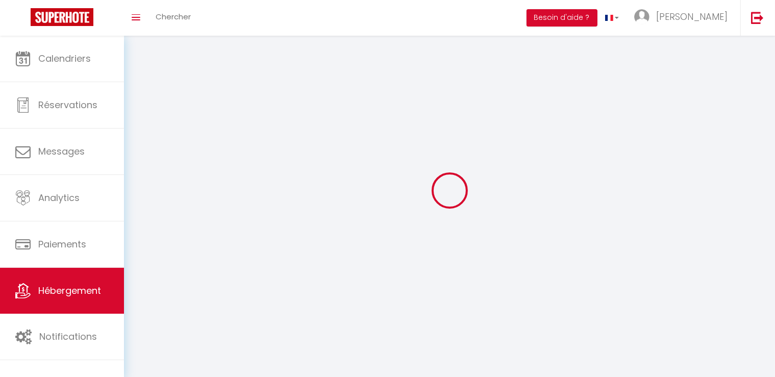
select select
select select "1"
select select "28"
select select
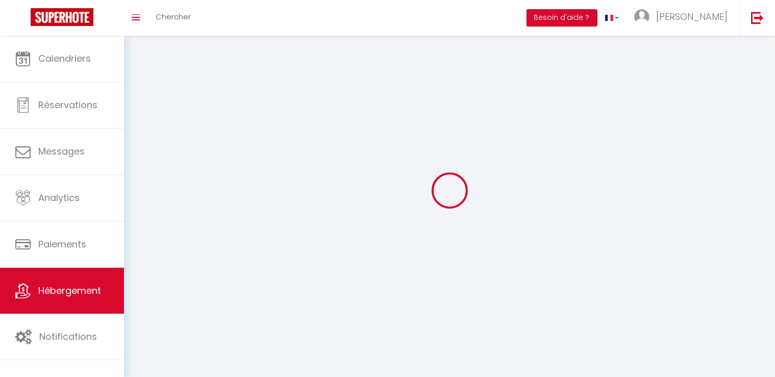
select select
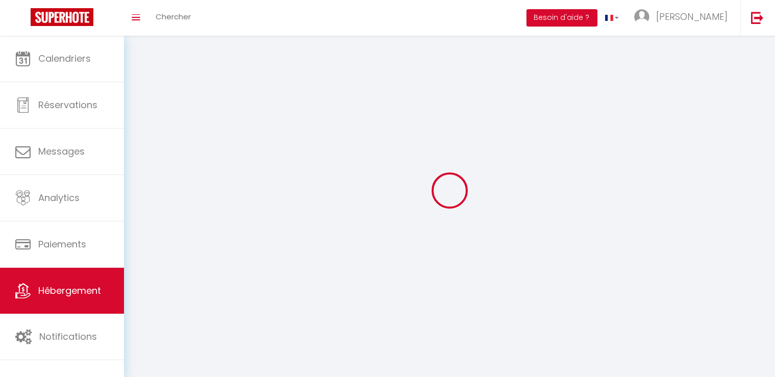
checkbox input "false"
select select
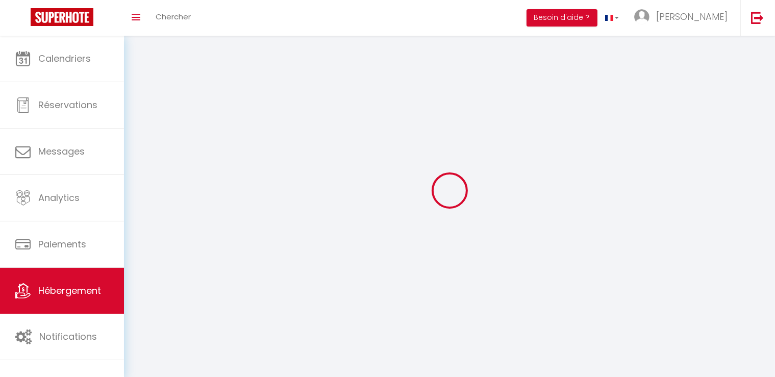
select select
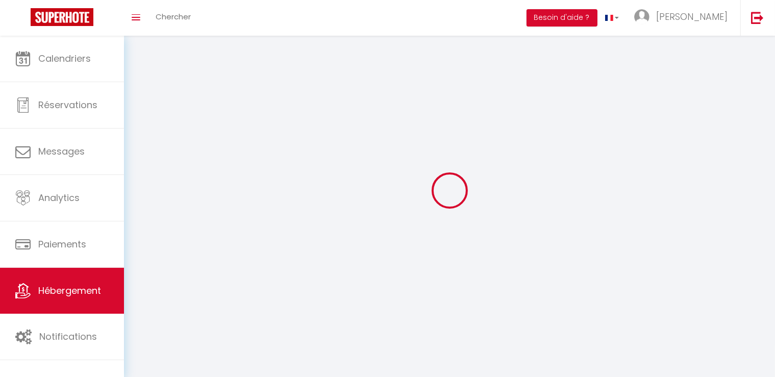
select select
checkbox input "false"
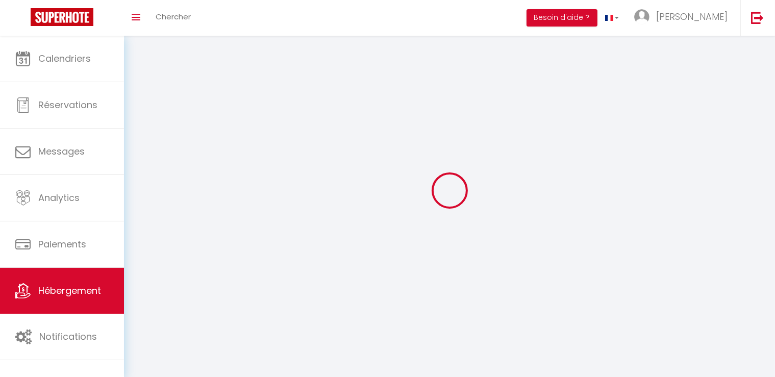
checkbox input "false"
select select
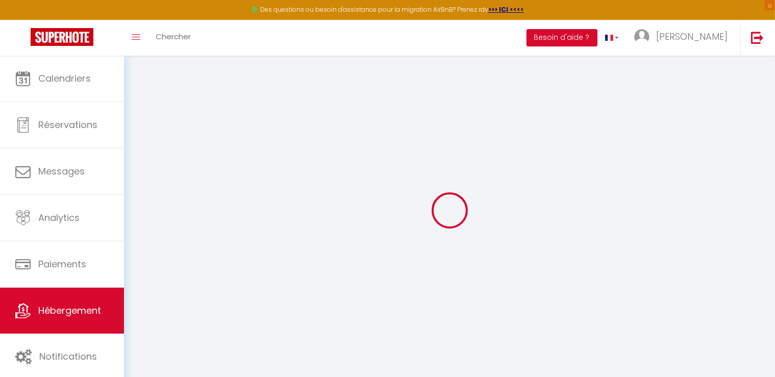
select select
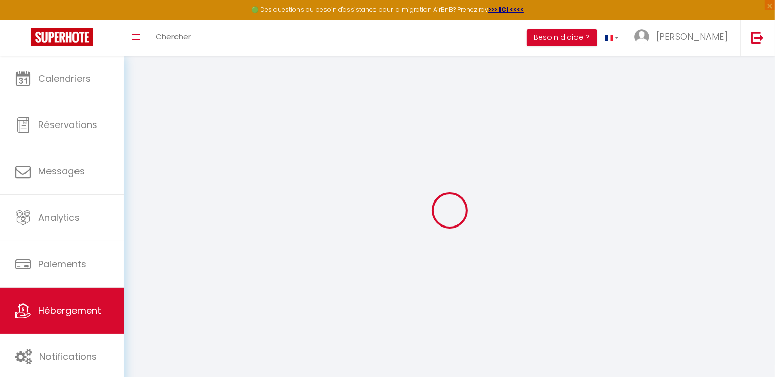
select select
checkbox input "false"
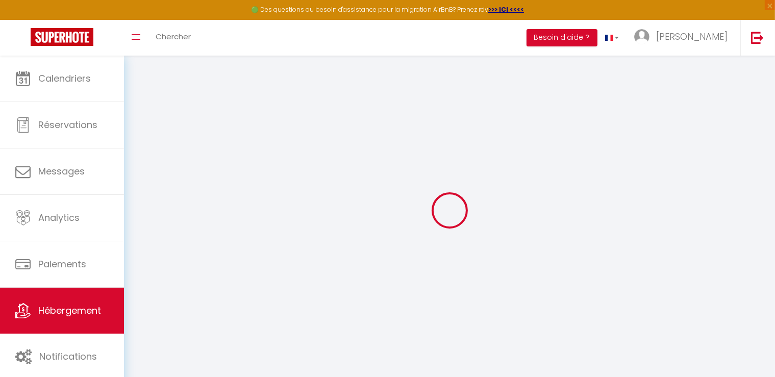
select select
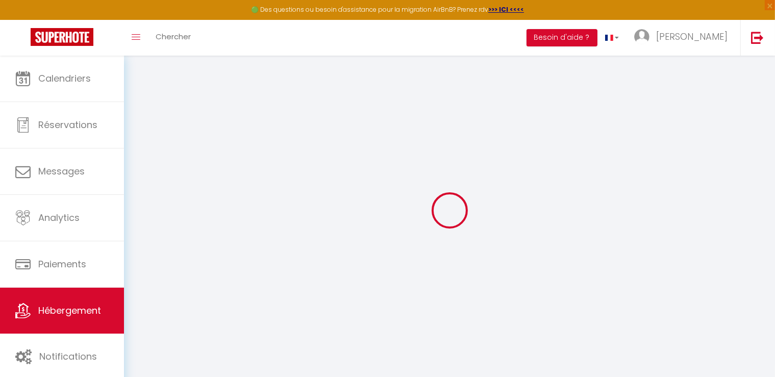
select select
checkbox input "false"
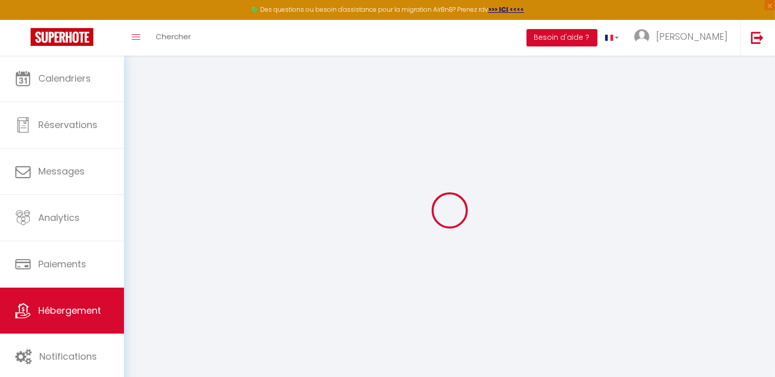
checkbox input "false"
select select
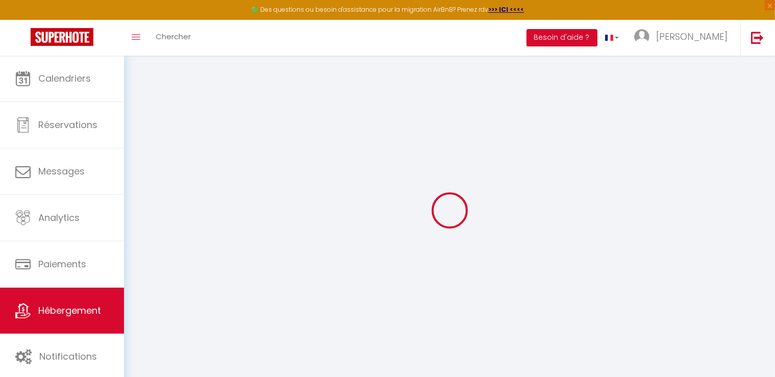
select select
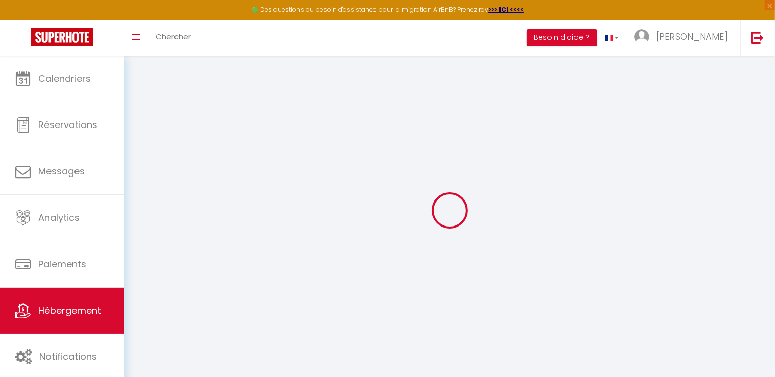
checkbox input "false"
select select
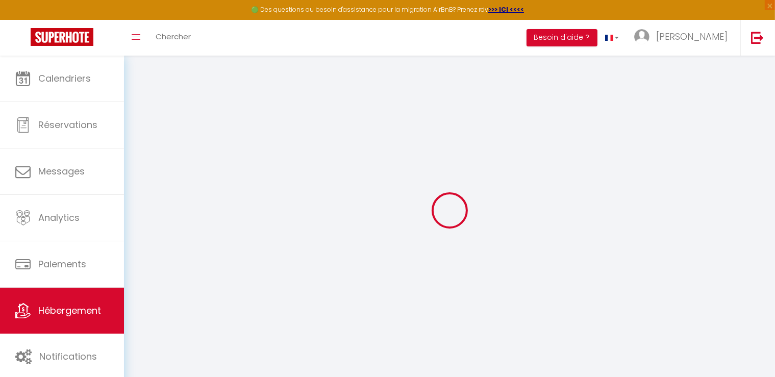
select select
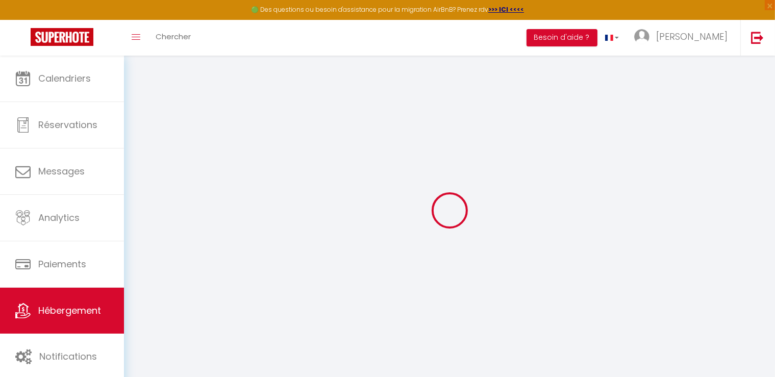
select select
checkbox input "false"
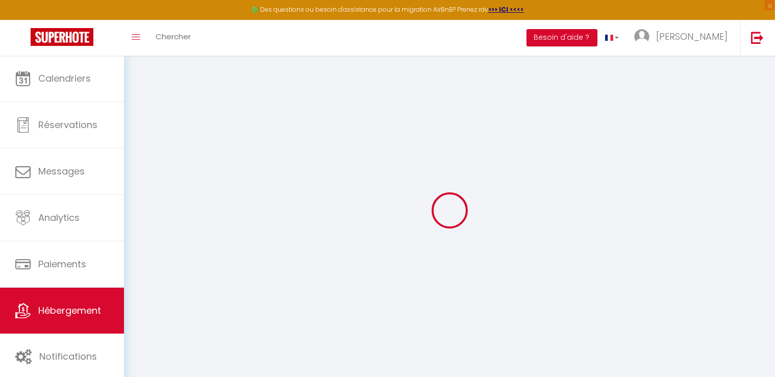
checkbox input "false"
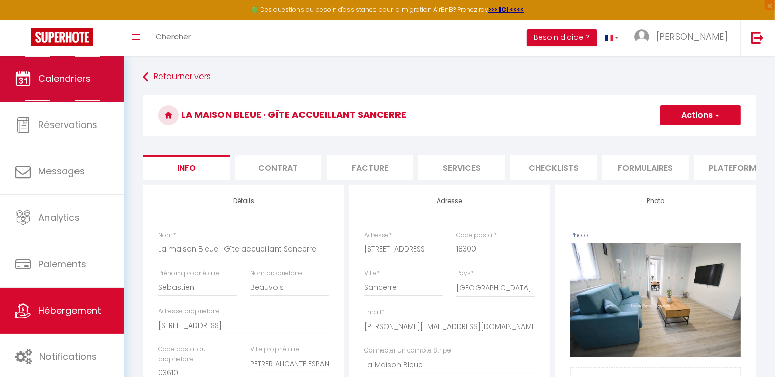
click at [68, 85] on span "Calendriers" at bounding box center [64, 78] width 53 height 13
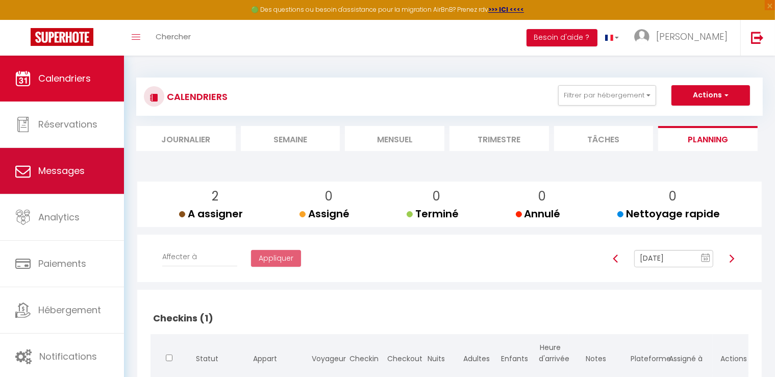
click at [145, 145] on li "Journalier" at bounding box center [186, 138] width 100 height 25
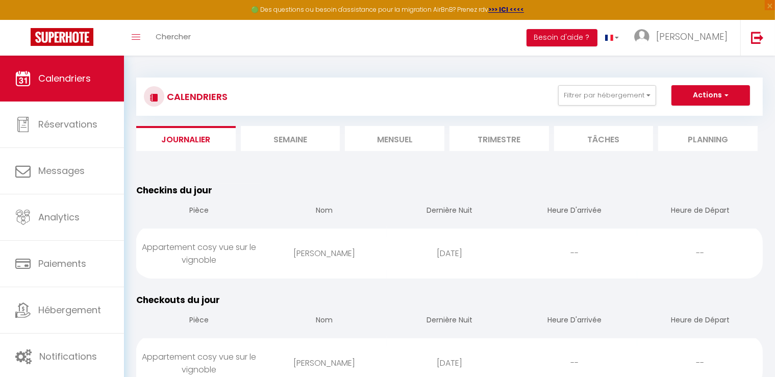
click at [275, 139] on li "Semaine" at bounding box center [291, 138] width 100 height 25
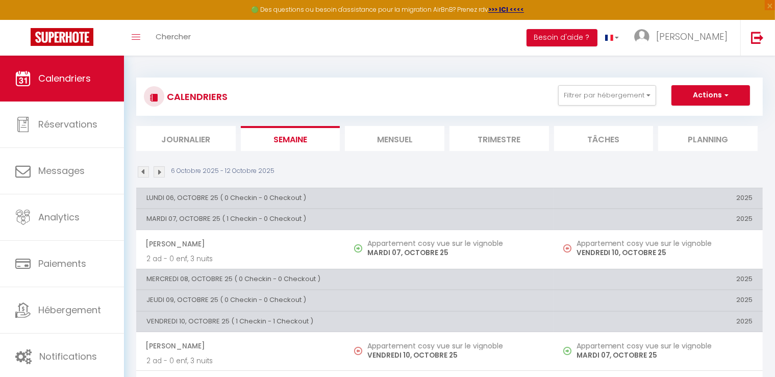
click at [415, 134] on li "Mensuel" at bounding box center [395, 138] width 100 height 25
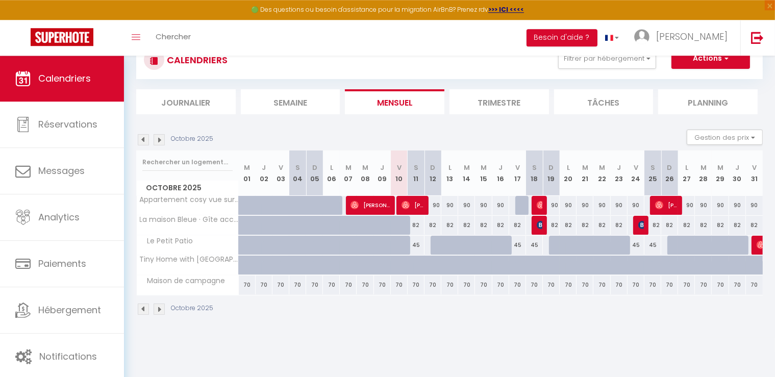
scroll to position [37, 0]
click at [507, 105] on li "Trimestre" at bounding box center [500, 101] width 100 height 25
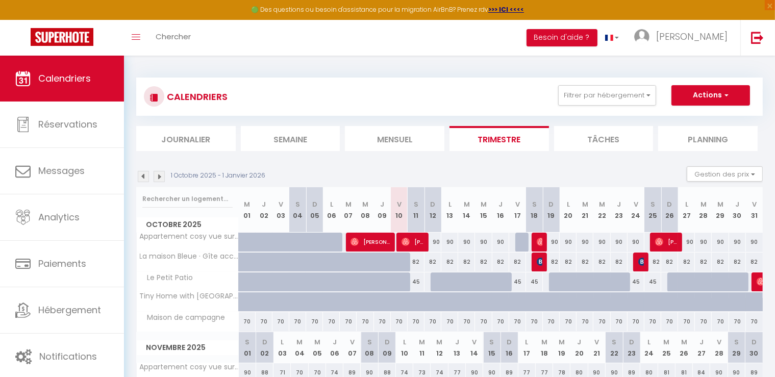
click at [162, 176] on img at bounding box center [159, 176] width 11 height 11
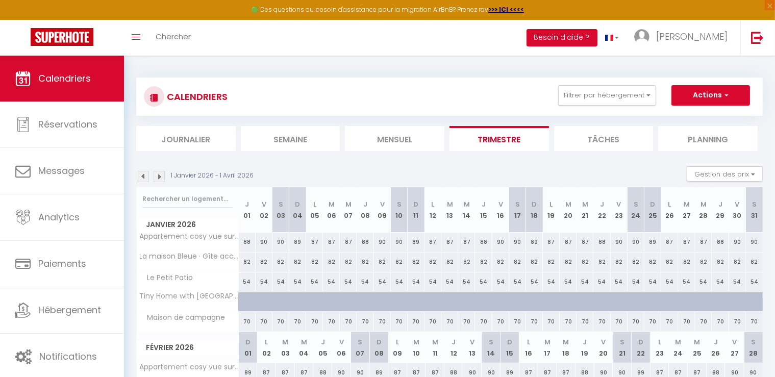
click at [163, 180] on img at bounding box center [159, 176] width 11 height 11
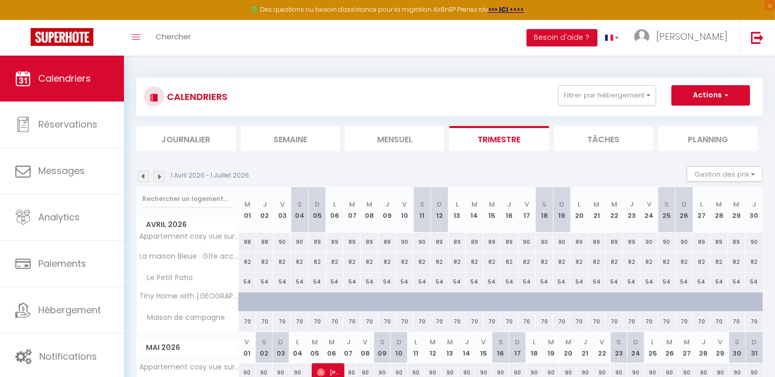
click at [161, 179] on img at bounding box center [159, 176] width 11 height 11
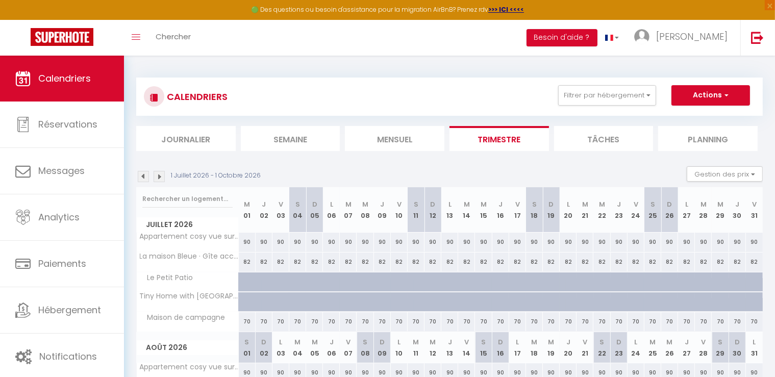
click at [157, 178] on img at bounding box center [159, 176] width 11 height 11
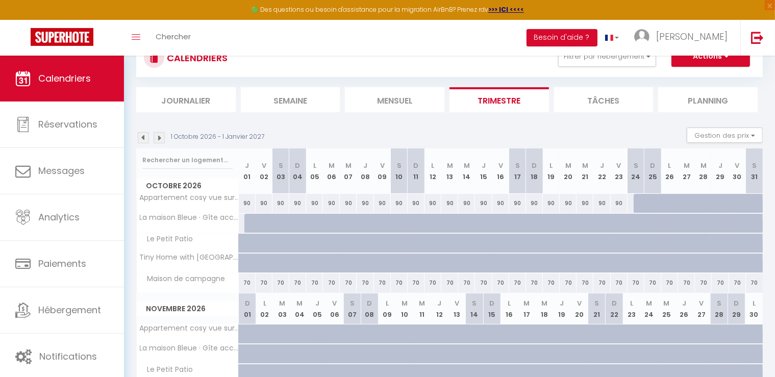
scroll to position [44, 0]
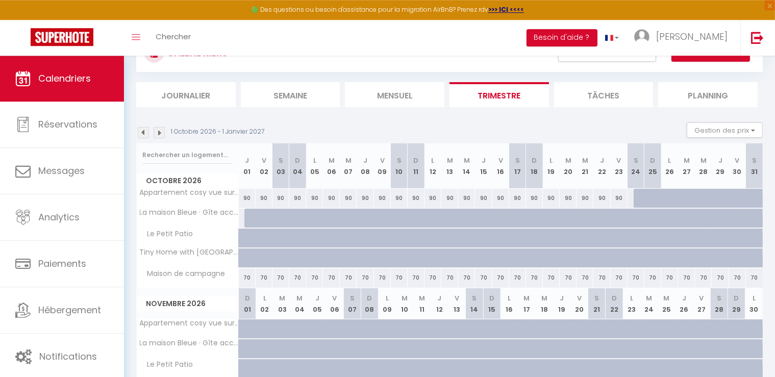
click at [250, 214] on div at bounding box center [252, 218] width 17 height 19
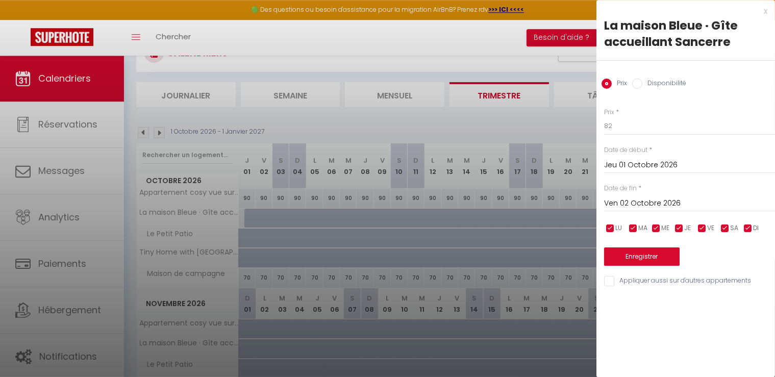
click at [639, 86] on input "Disponibilité" at bounding box center [637, 84] width 10 height 10
click at [676, 206] on input "Ven 02 Octobre 2026" at bounding box center [689, 204] width 171 height 13
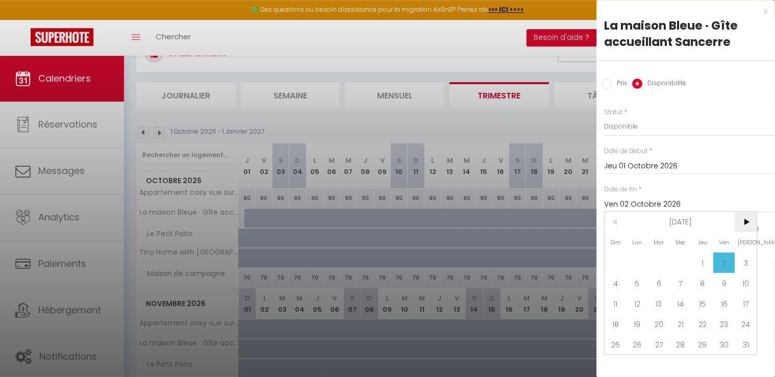
click at [748, 227] on span ">" at bounding box center [746, 222] width 22 height 20
click at [748, 226] on span ">" at bounding box center [746, 222] width 22 height 20
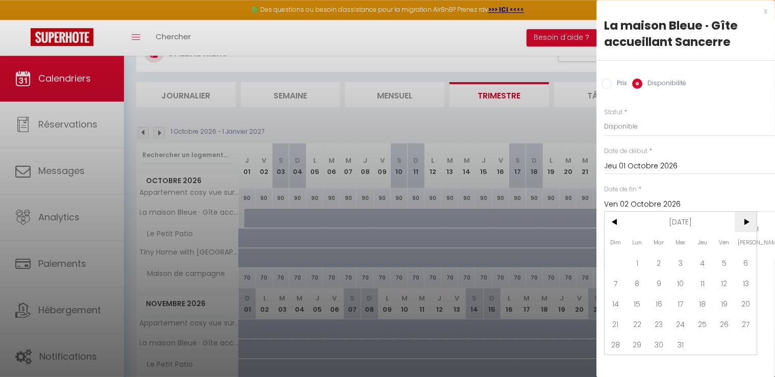
click at [748, 226] on span ">" at bounding box center [746, 222] width 22 height 20
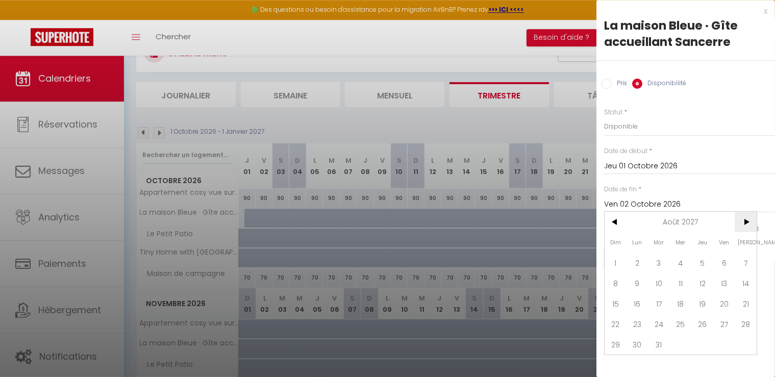
click at [748, 226] on span ">" at bounding box center [746, 222] width 22 height 20
click at [618, 307] on span "10" at bounding box center [616, 303] width 22 height 20
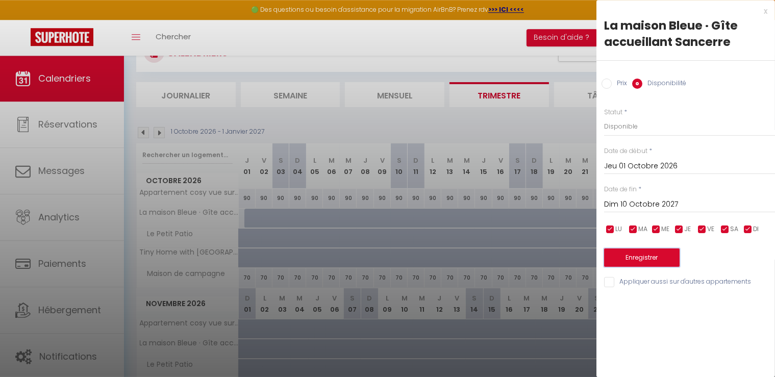
click at [640, 254] on button "Enregistrer" at bounding box center [642, 258] width 76 height 18
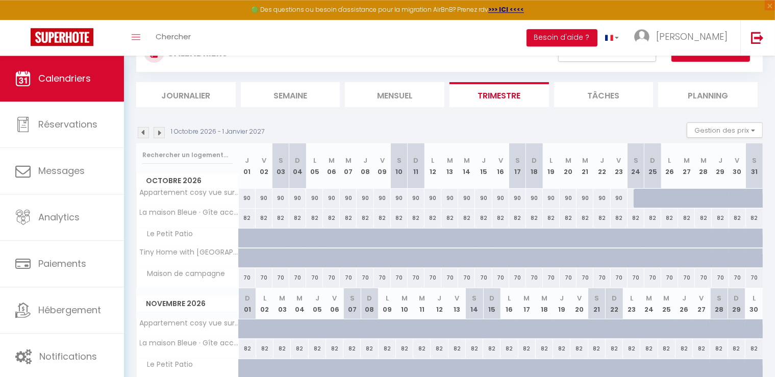
click at [162, 133] on img at bounding box center [159, 132] width 11 height 11
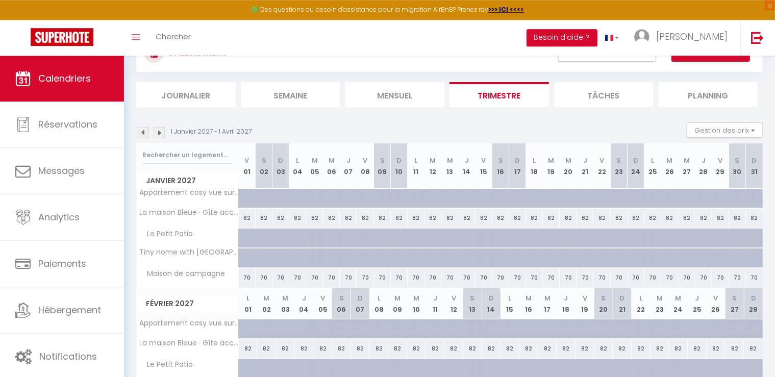
click at [162, 133] on img at bounding box center [159, 132] width 11 height 11
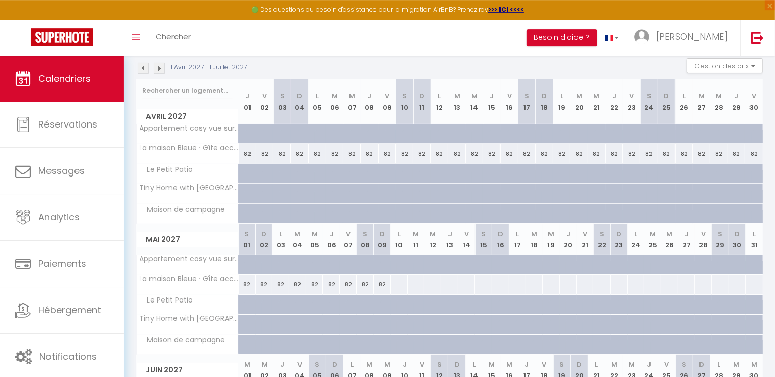
scroll to position [120, 0]
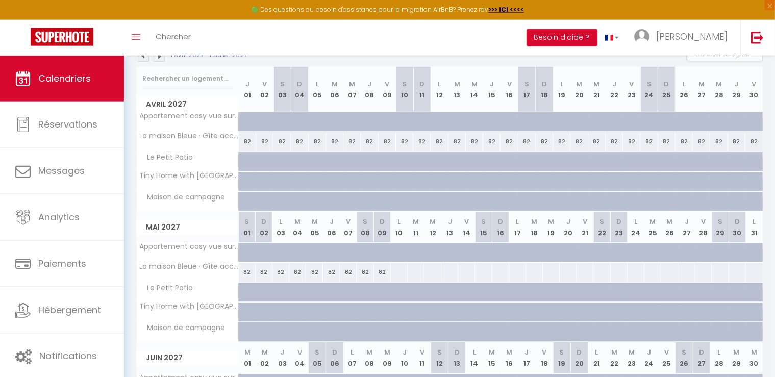
click at [399, 271] on div at bounding box center [398, 272] width 17 height 19
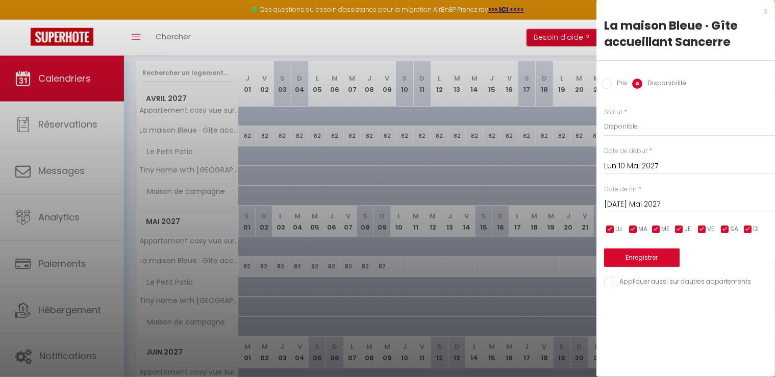
scroll to position [127, 0]
click at [398, 265] on div at bounding box center [387, 188] width 775 height 377
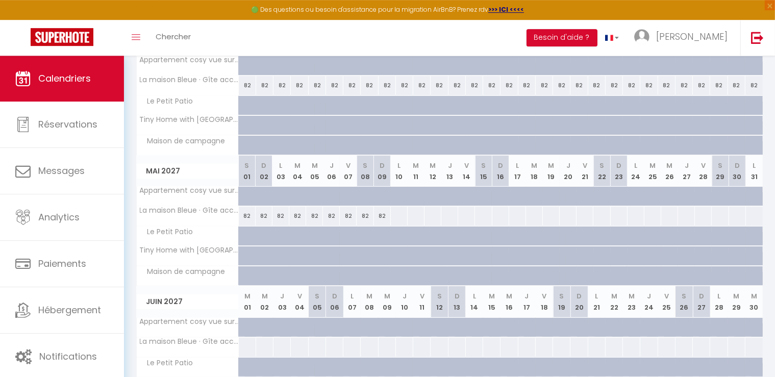
scroll to position [176, 0]
click at [395, 218] on div at bounding box center [398, 217] width 17 height 19
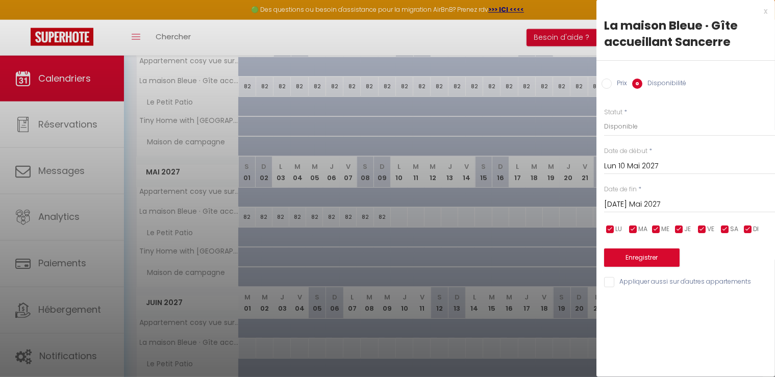
click at [643, 206] on input "Mar 11 Mai 2027" at bounding box center [689, 204] width 171 height 13
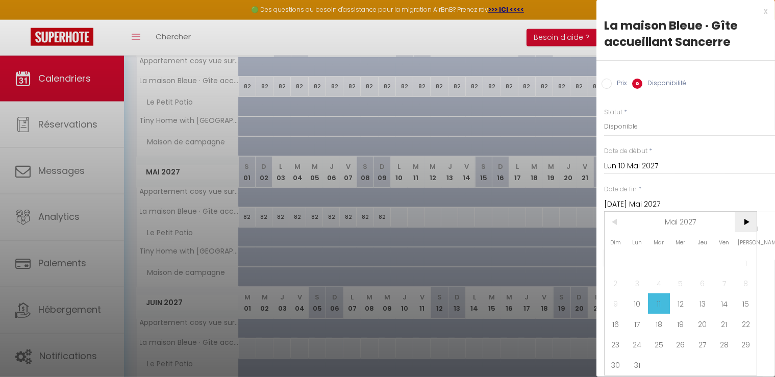
click at [748, 229] on span ">" at bounding box center [746, 222] width 22 height 20
click at [611, 227] on span "<" at bounding box center [616, 222] width 22 height 20
click at [641, 358] on span "31" at bounding box center [638, 365] width 22 height 20
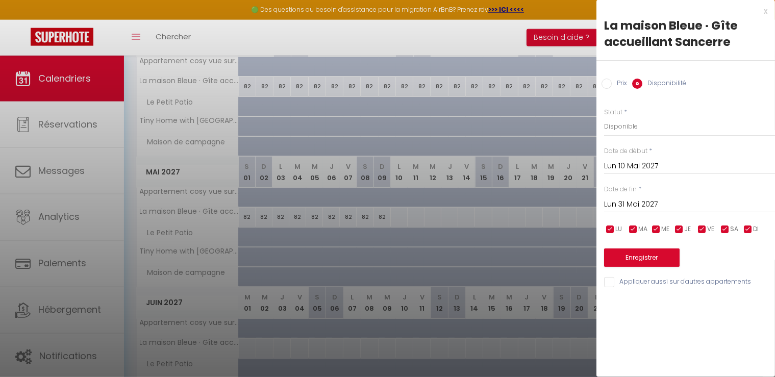
scroll to position [0, 0]
click at [647, 260] on button "Enregistrer" at bounding box center [642, 258] width 76 height 18
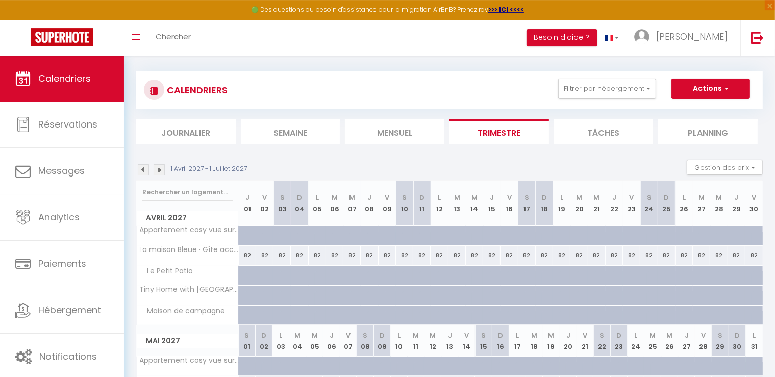
scroll to position [6, 0]
click at [160, 171] on img at bounding box center [159, 170] width 11 height 11
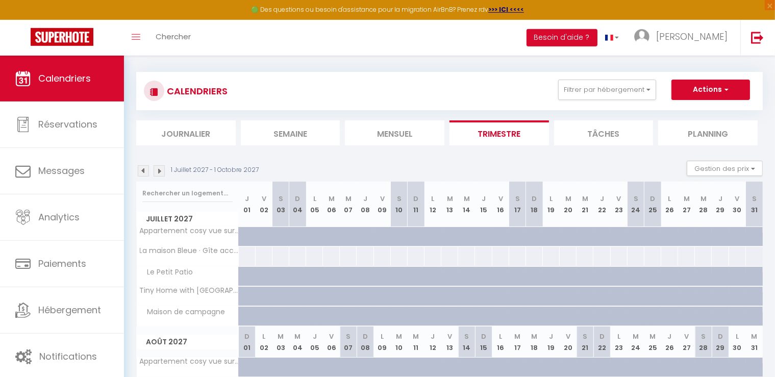
click at [160, 171] on img at bounding box center [159, 170] width 11 height 11
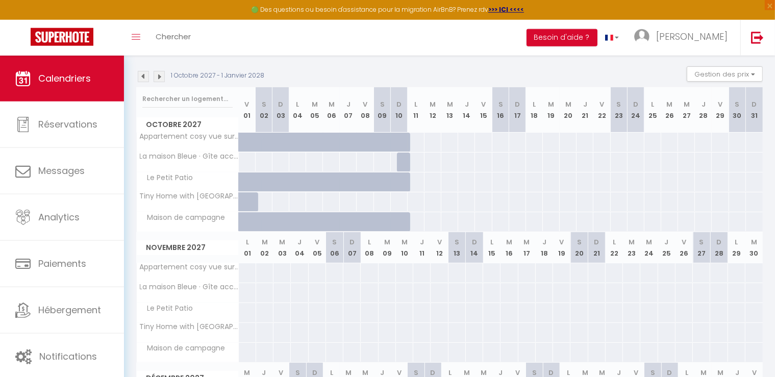
scroll to position [44, 0]
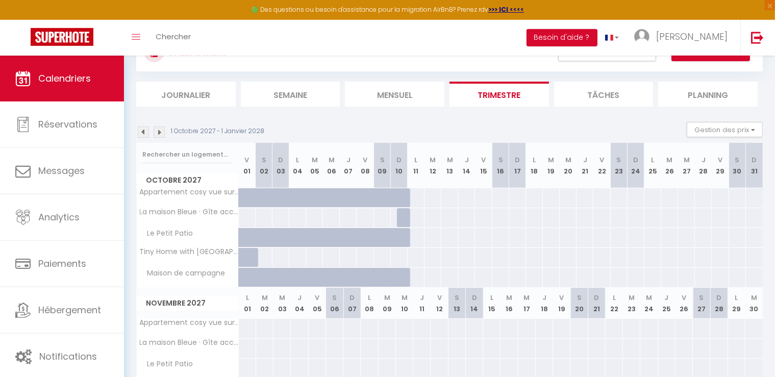
click at [143, 131] on img at bounding box center [143, 132] width 11 height 11
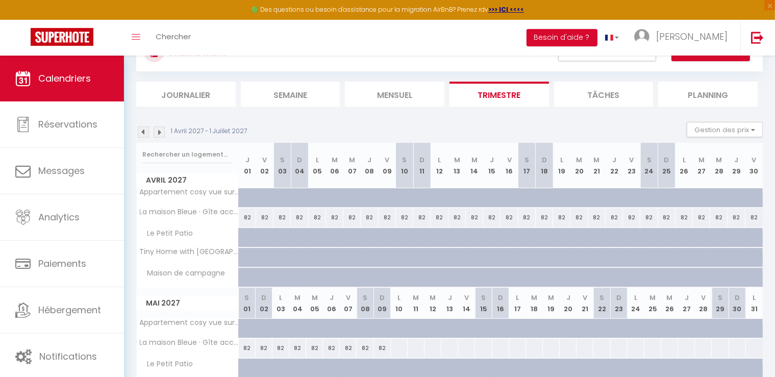
click at [146, 131] on img at bounding box center [143, 132] width 11 height 11
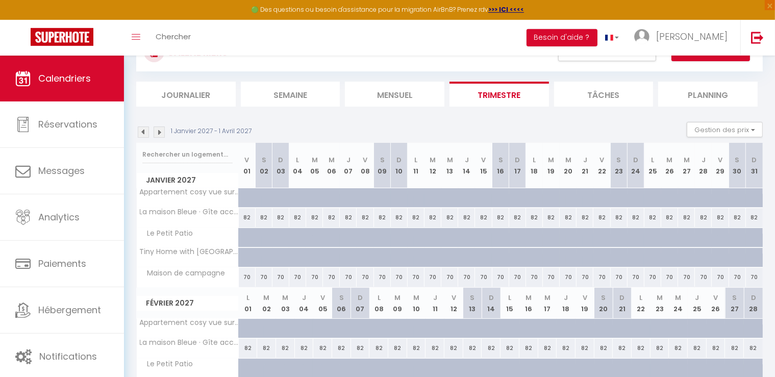
click at [146, 131] on img at bounding box center [143, 132] width 11 height 11
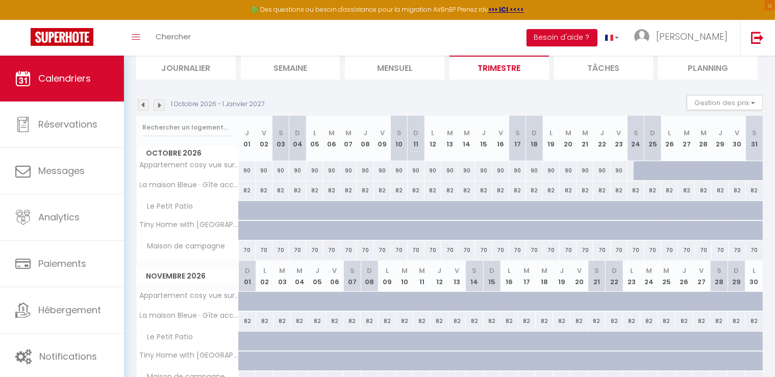
scroll to position [53, 0]
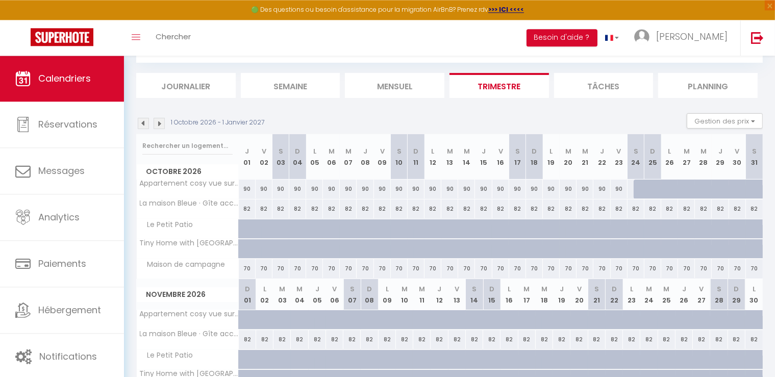
click at [144, 121] on img at bounding box center [143, 123] width 11 height 11
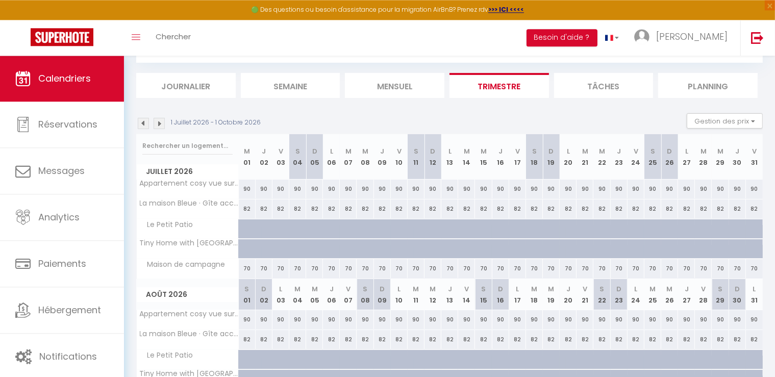
click at [144, 121] on img at bounding box center [143, 123] width 11 height 11
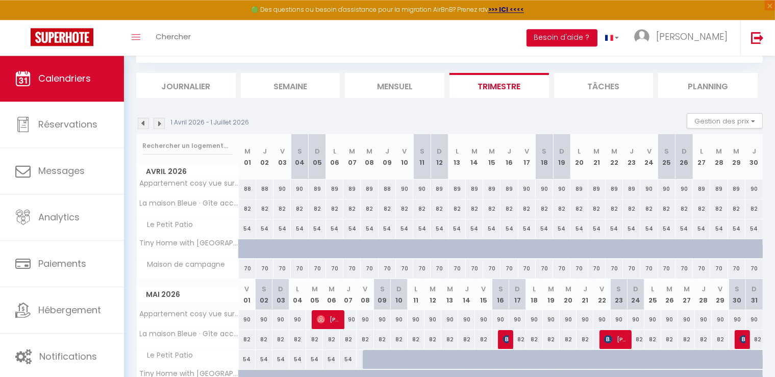
click at [144, 121] on img at bounding box center [143, 123] width 11 height 11
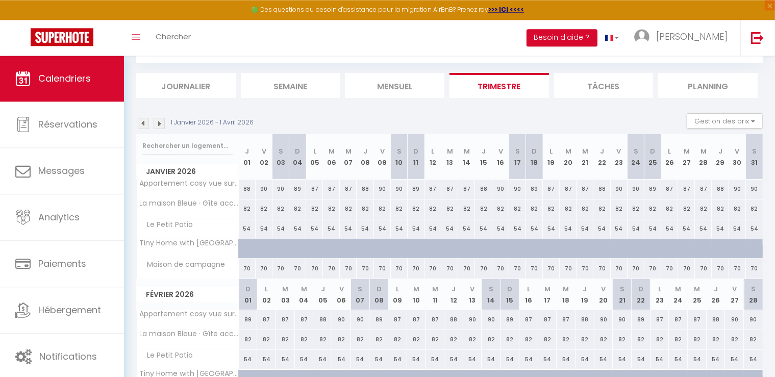
click at [143, 125] on img at bounding box center [143, 123] width 11 height 11
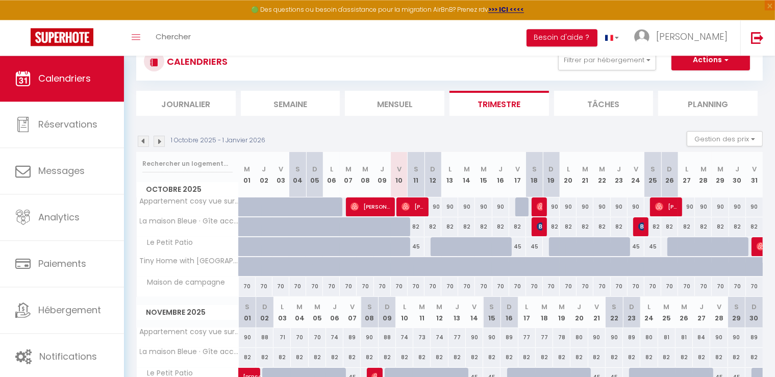
scroll to position [33, 0]
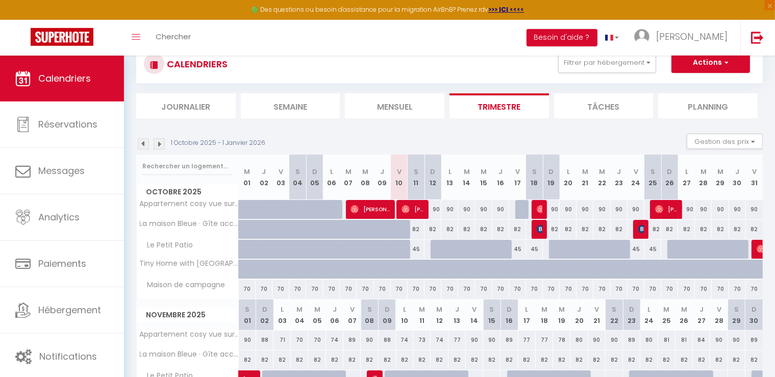
click at [159, 145] on img at bounding box center [159, 143] width 11 height 11
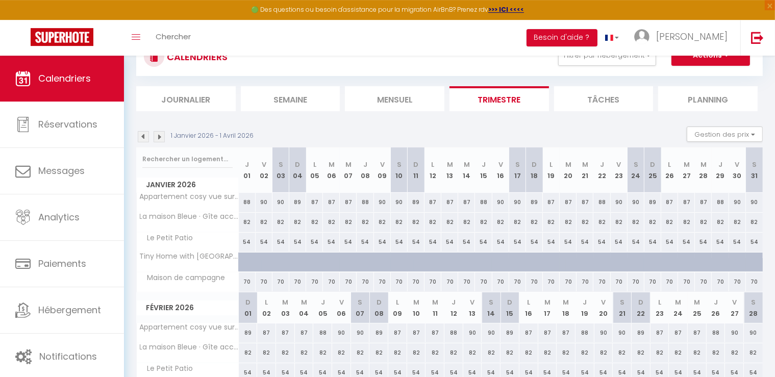
scroll to position [37, 0]
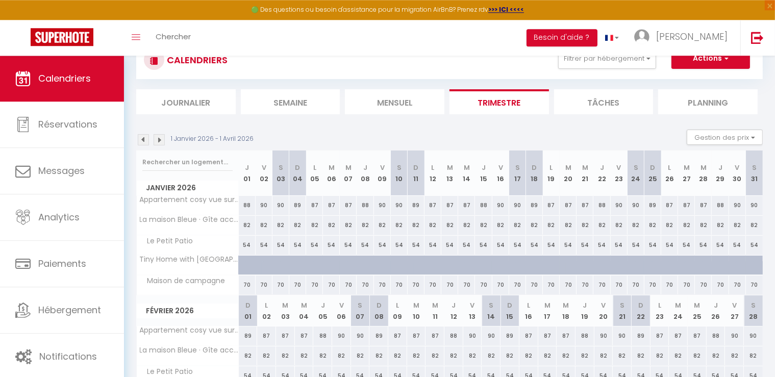
click at [160, 139] on img at bounding box center [159, 139] width 11 height 11
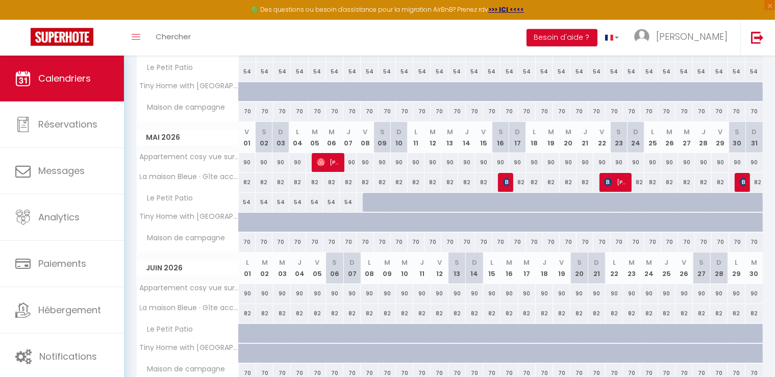
scroll to position [205, 0]
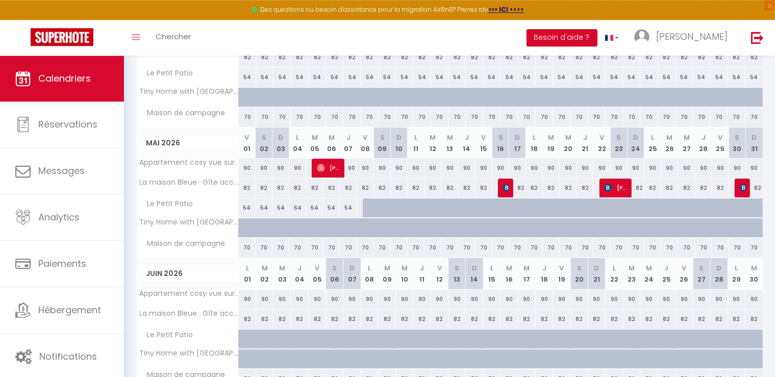
click at [368, 207] on div at bounding box center [371, 207] width 17 height 19
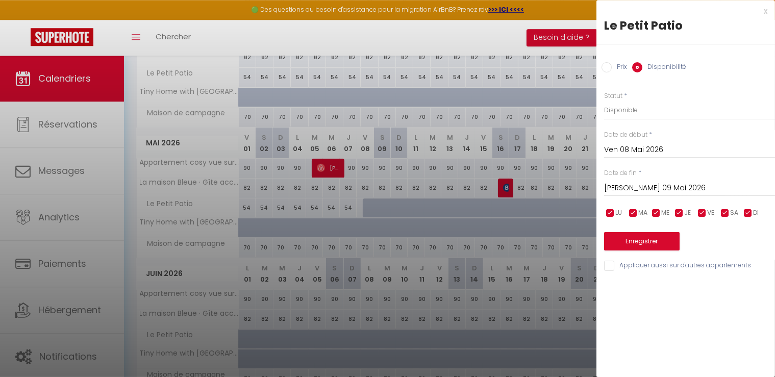
click at [655, 188] on input "Sam 09 Mai 2026" at bounding box center [689, 188] width 171 height 13
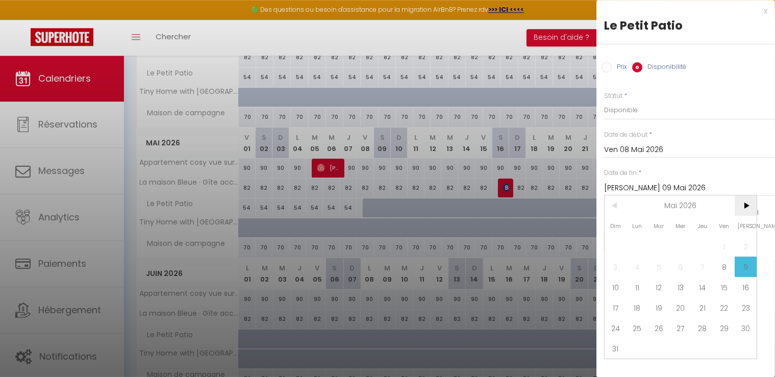
click at [746, 207] on span ">" at bounding box center [746, 205] width 22 height 20
click at [684, 325] on span "30" at bounding box center [681, 328] width 22 height 20
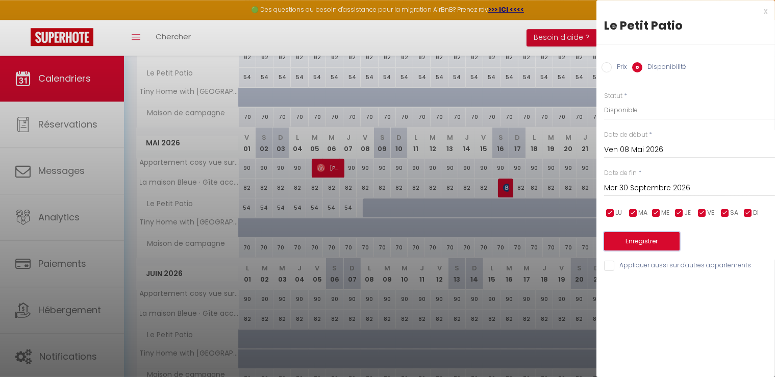
click at [656, 241] on button "Enregistrer" at bounding box center [642, 241] width 76 height 18
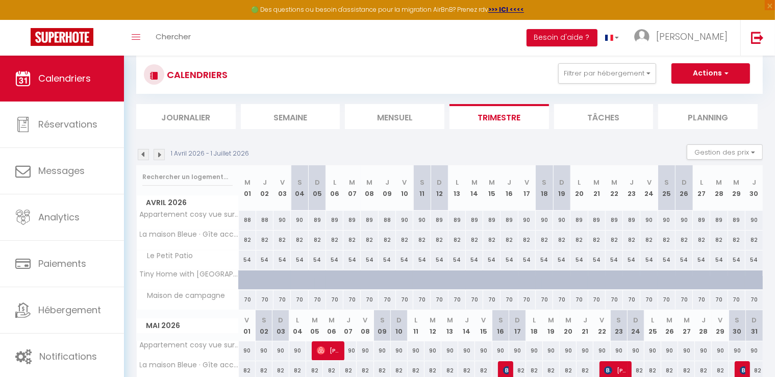
scroll to position [0, 0]
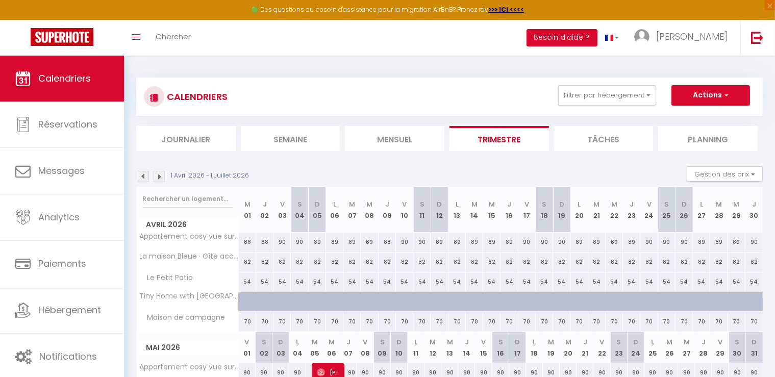
click at [160, 175] on img at bounding box center [159, 176] width 11 height 11
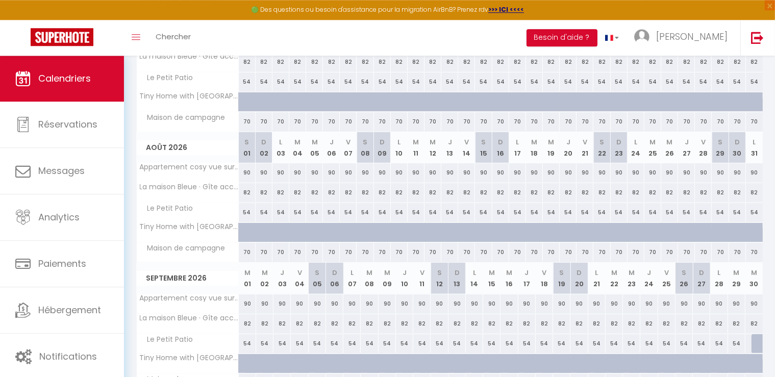
scroll to position [256, 0]
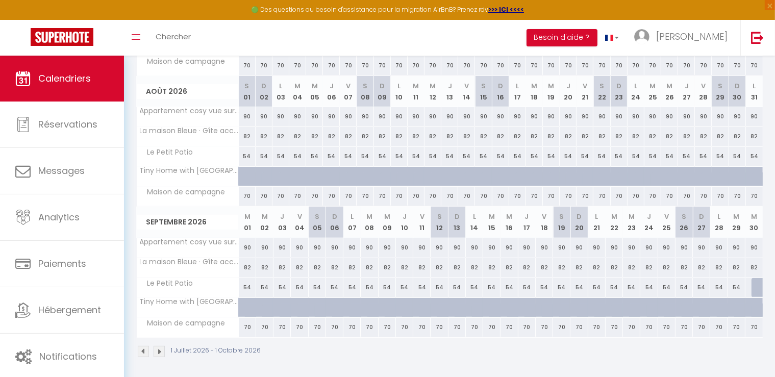
click at [755, 285] on div at bounding box center [760, 287] width 17 height 19
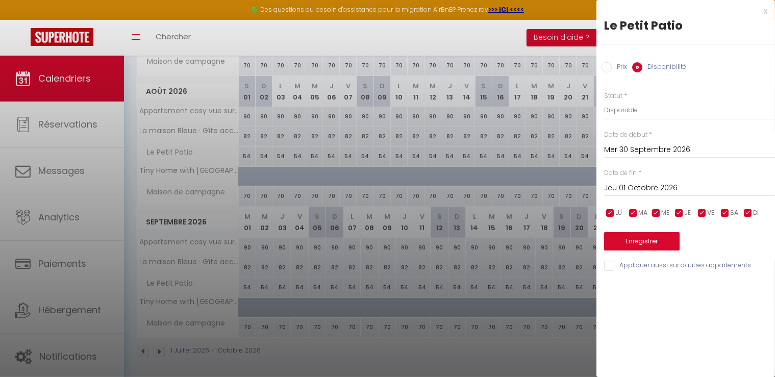
click at [661, 189] on input "Jeu 01 Octobre 2026" at bounding box center [689, 188] width 171 height 13
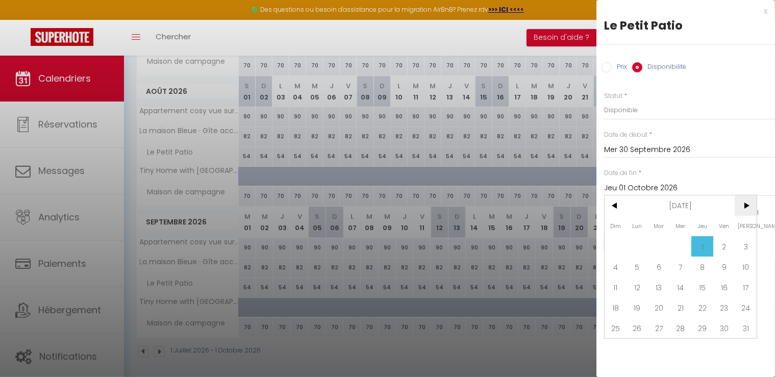
click at [747, 207] on span ">" at bounding box center [746, 205] width 22 height 20
click at [615, 350] on span "31" at bounding box center [616, 348] width 22 height 20
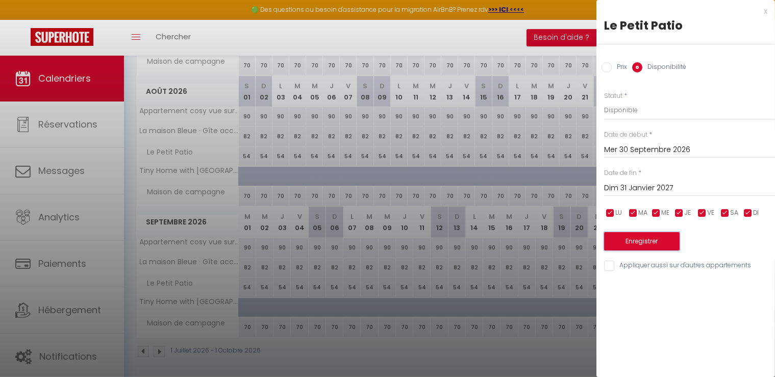
click at [648, 244] on button "Enregistrer" at bounding box center [642, 241] width 76 height 18
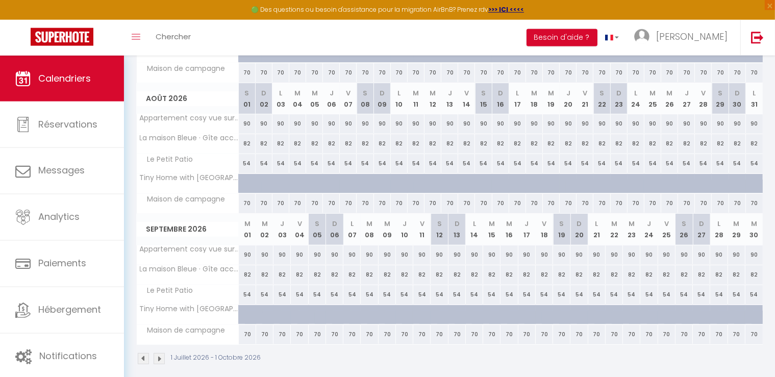
scroll to position [255, 0]
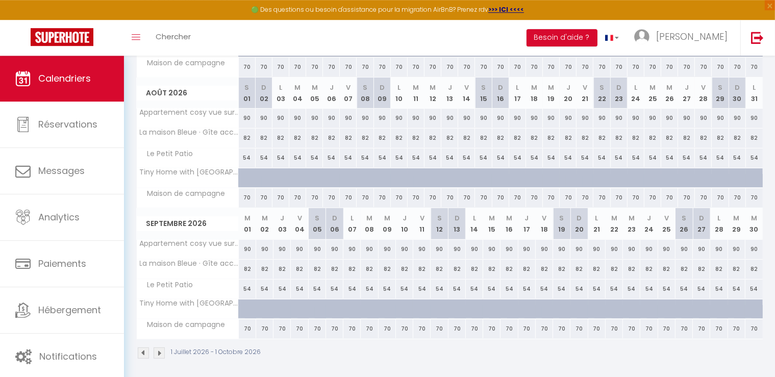
click at [157, 351] on img at bounding box center [159, 352] width 11 height 11
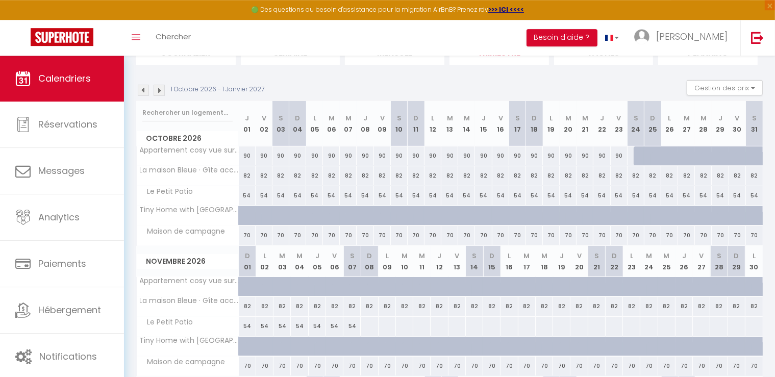
scroll to position [0, 0]
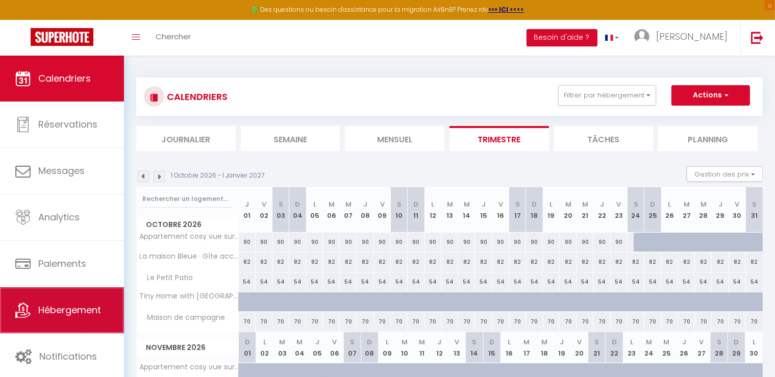
click at [66, 311] on span "Hébergement" at bounding box center [69, 310] width 63 height 13
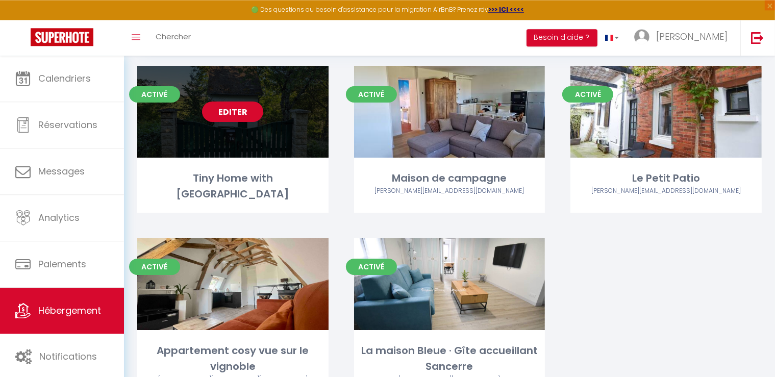
scroll to position [66, 0]
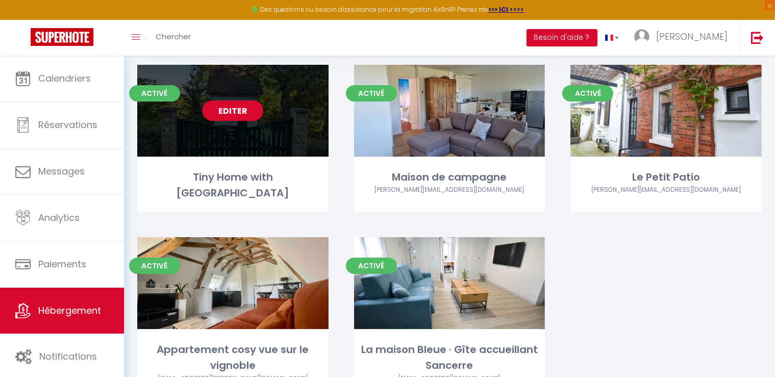
click at [209, 145] on div "Editer" at bounding box center [232, 111] width 191 height 92
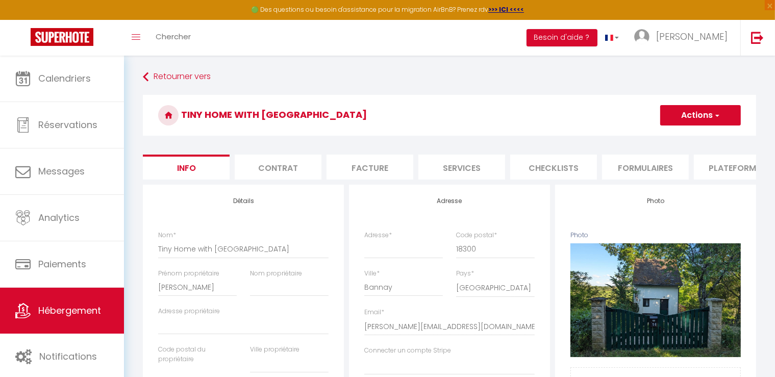
click at [715, 114] on span "button" at bounding box center [716, 115] width 7 height 10
click at [664, 165] on link "Supprimer" at bounding box center [685, 164] width 109 height 13
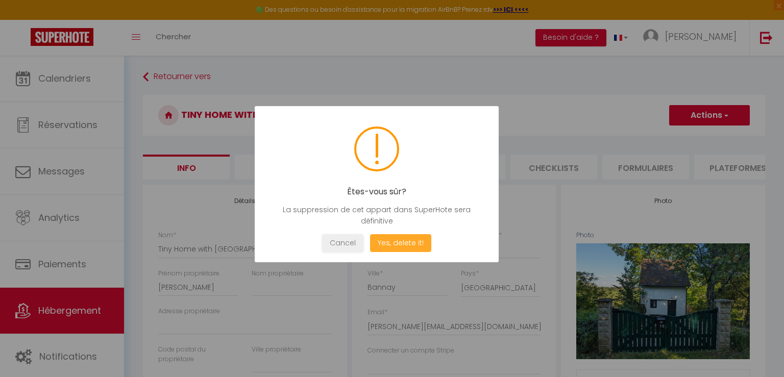
click at [408, 243] on button "Yes, delete it!" at bounding box center [400, 243] width 61 height 18
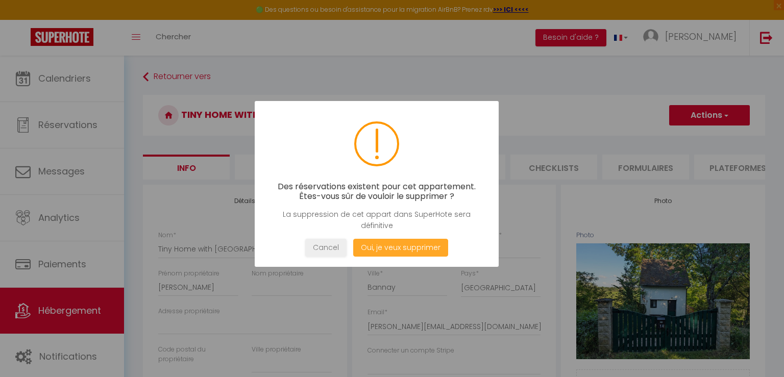
click at [411, 248] on button "Oui, je veux supprimer" at bounding box center [400, 248] width 95 height 18
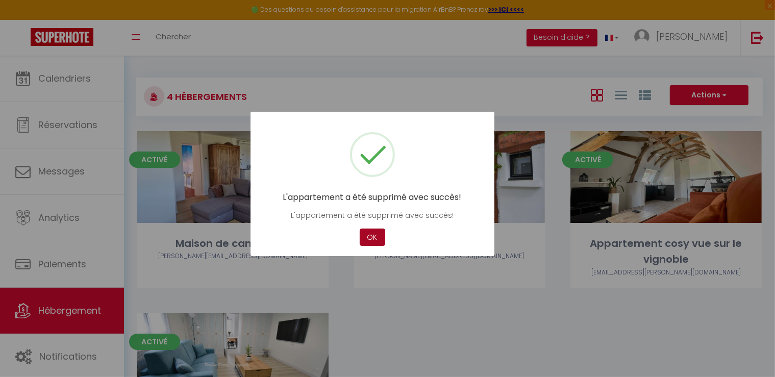
click at [371, 240] on button "OK" at bounding box center [373, 238] width 26 height 18
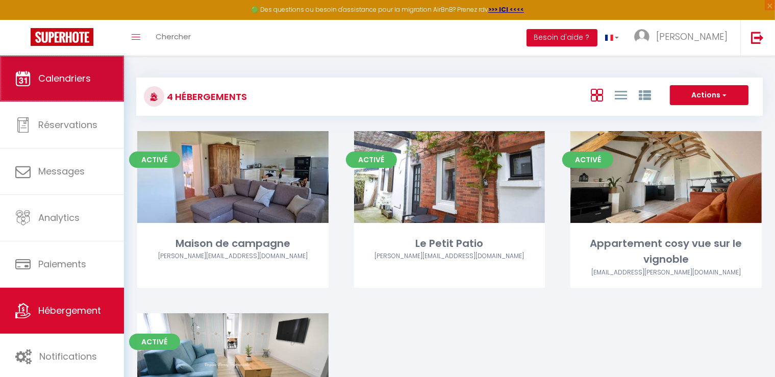
click at [69, 74] on span "Calendriers" at bounding box center [64, 78] width 53 height 13
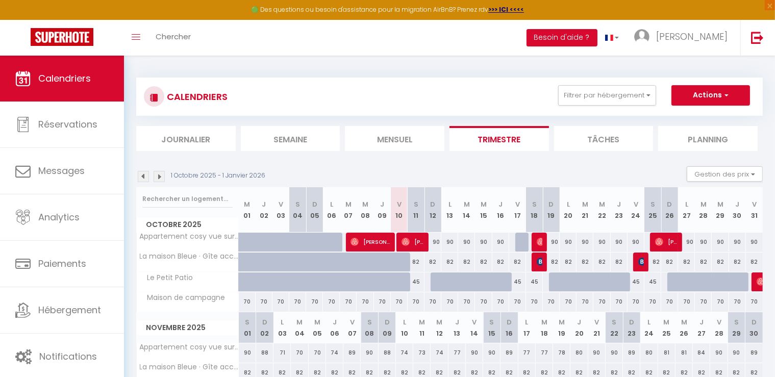
scroll to position [95, 0]
